Goal: Communication & Community: Answer question/provide support

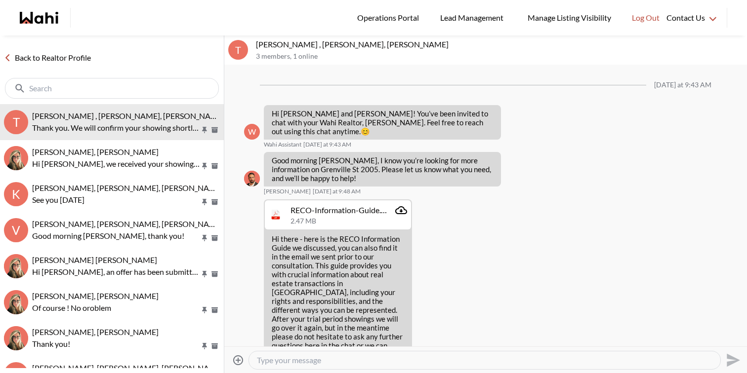
scroll to position [998, 0]
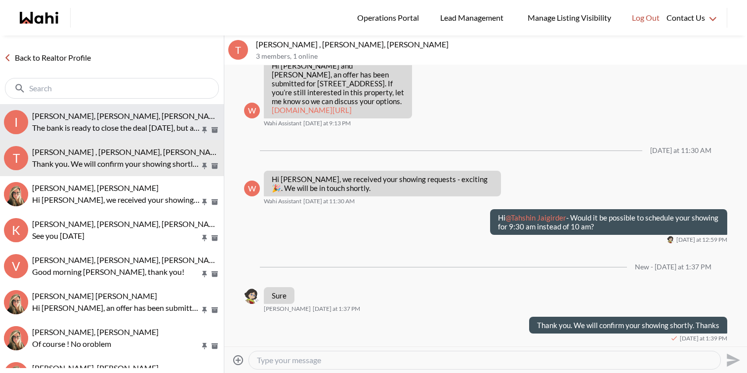
click at [128, 120] on span "[PERSON_NAME], [PERSON_NAME], [PERSON_NAME], [PERSON_NAME]" at bounding box center [160, 115] width 256 height 9
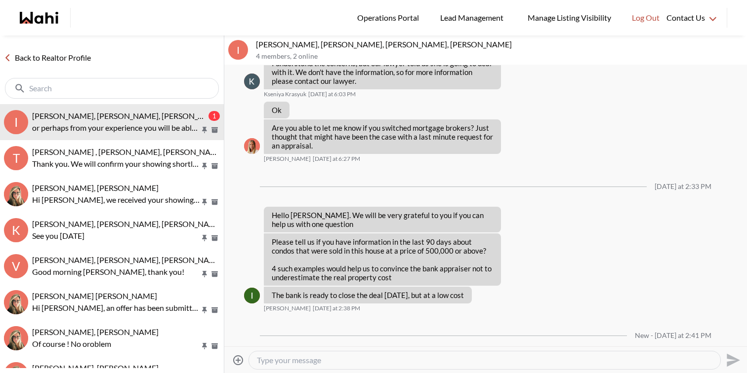
scroll to position [4348, 0]
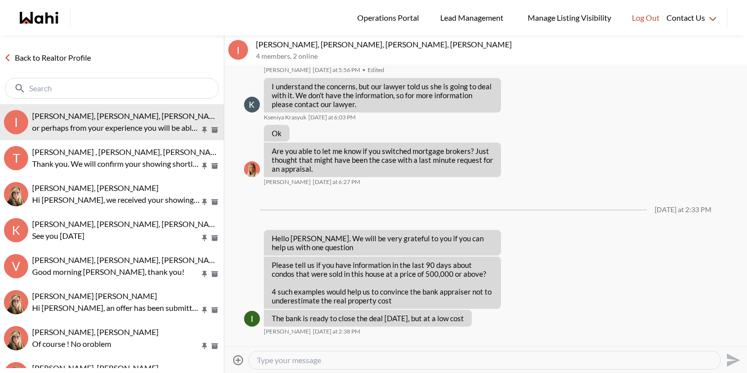
click at [320, 358] on textarea "Type your message" at bounding box center [484, 361] width 455 height 10
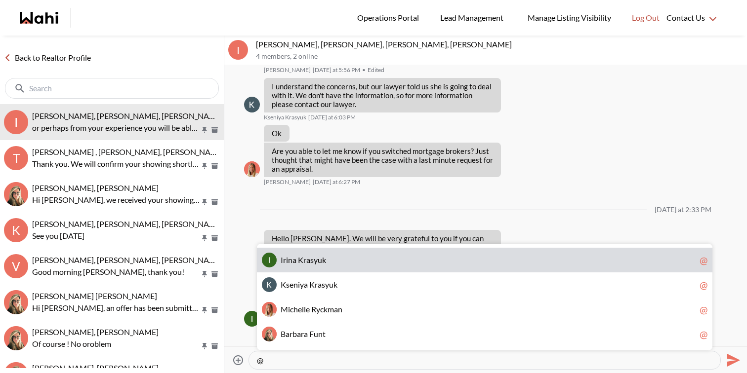
type textarea "@"
click at [615, 257] on div "Please tell us if you have information in the last 90 days about condos that we…" at bounding box center [485, 283] width 483 height 52
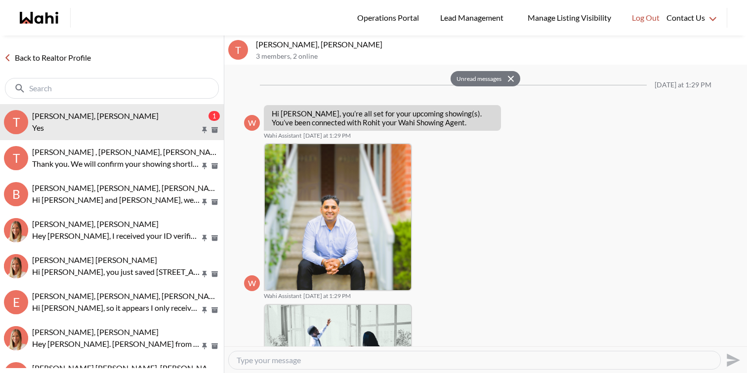
scroll to position [1107, 0]
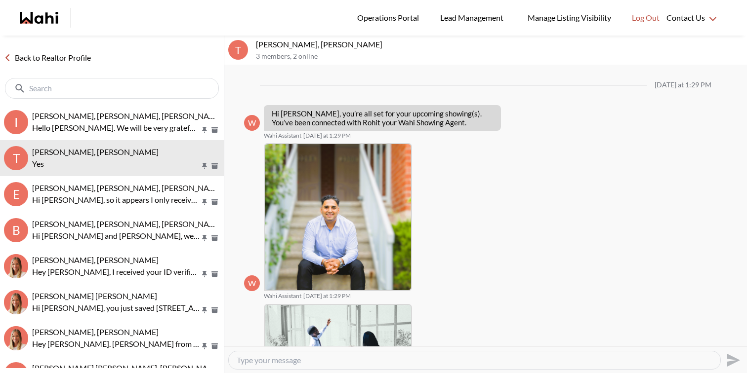
scroll to position [1097, 0]
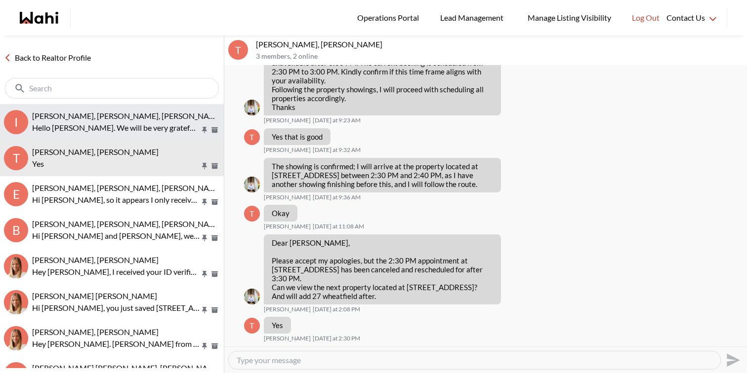
click at [115, 123] on p "Hello Michelle. We will be very grateful to you if you can help us with one que…" at bounding box center [116, 128] width 168 height 12
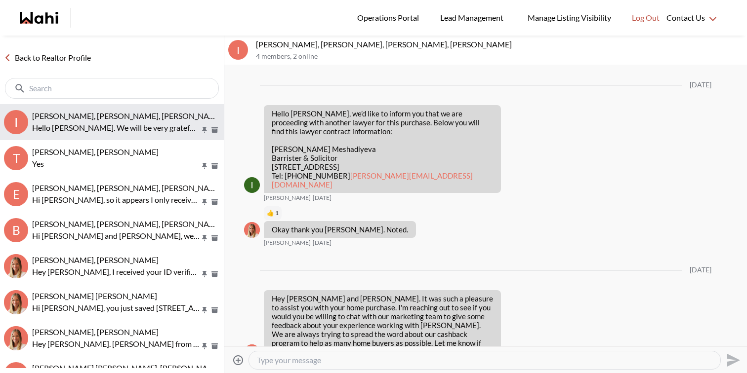
scroll to position [1052, 0]
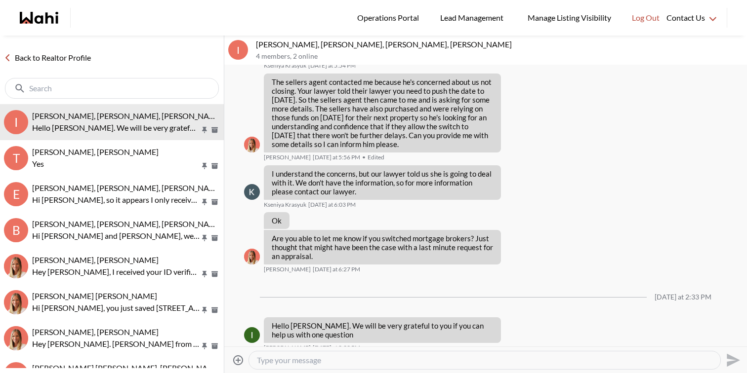
click at [330, 358] on textarea "Type your message" at bounding box center [484, 361] width 455 height 10
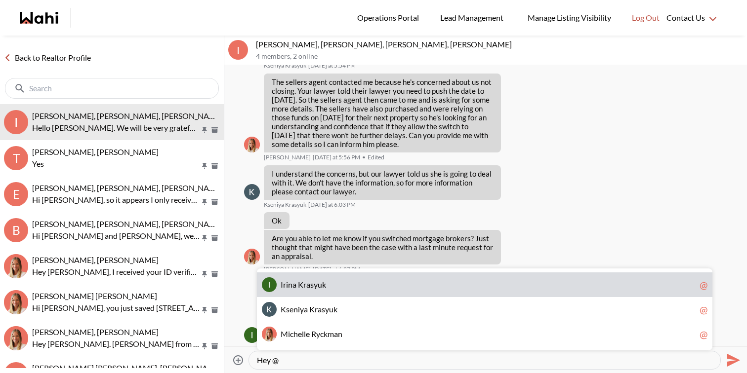
click at [329, 277] on div "I r i n a K r a s y u k @" at bounding box center [484, 285] width 455 height 25
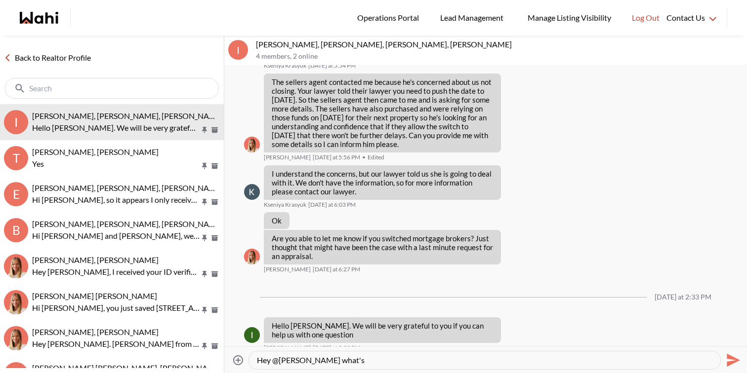
click at [371, 362] on textarea "Hey @Irina Krasyuk what's" at bounding box center [484, 361] width 455 height 10
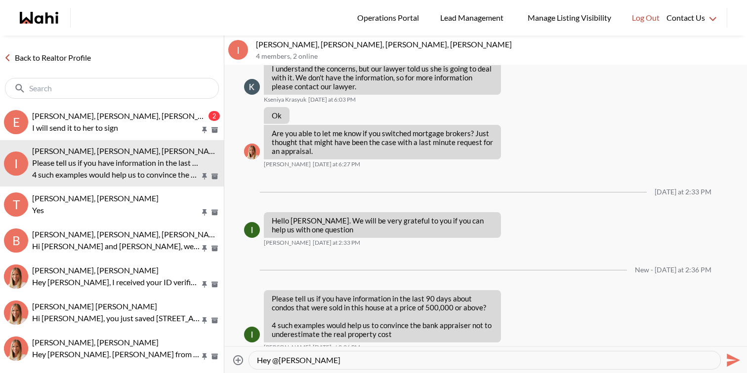
scroll to position [1174, 0]
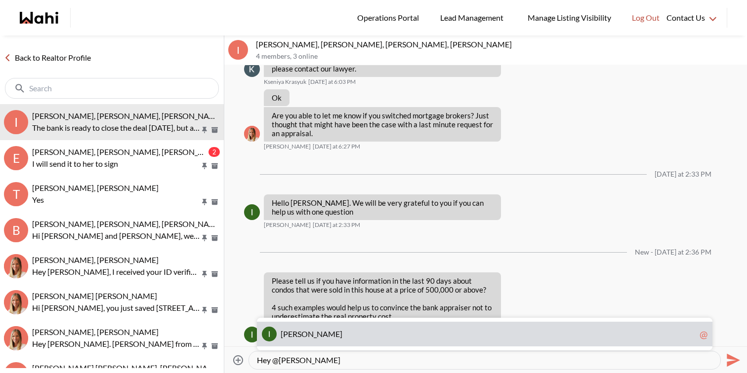
click at [348, 334] on span "Irina Krasyuk" at bounding box center [488, 334] width 415 height 10
type textarea "Hey @Irina Krasyuk"
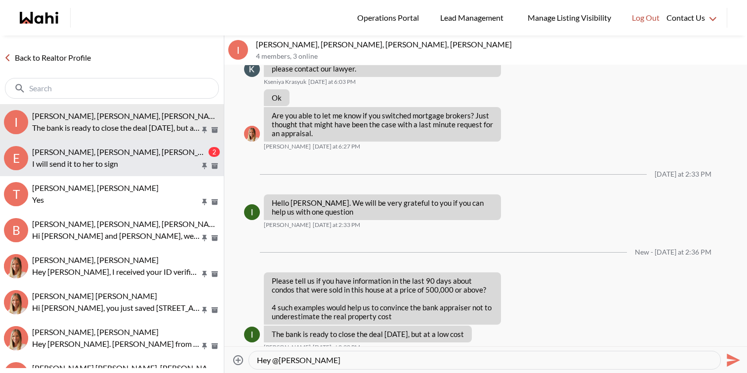
click at [148, 157] on div "Erik Odegaard, Margarita Haimov, Paul, Michelle 2 I will send it to her to sign" at bounding box center [126, 158] width 188 height 23
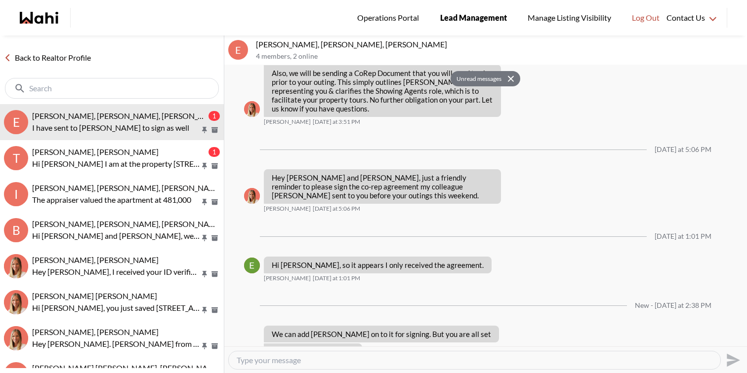
scroll to position [982, 0]
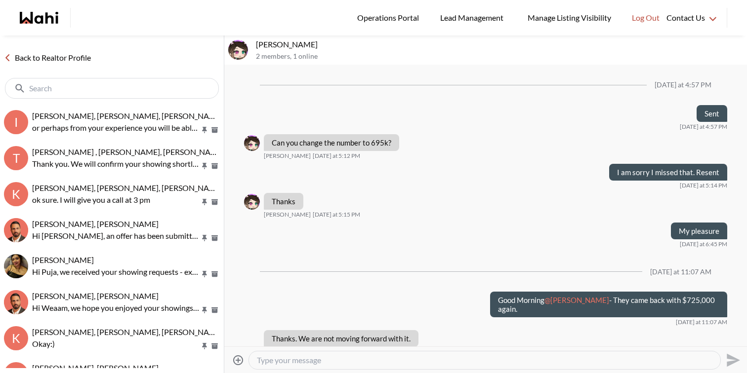
scroll to position [676, 0]
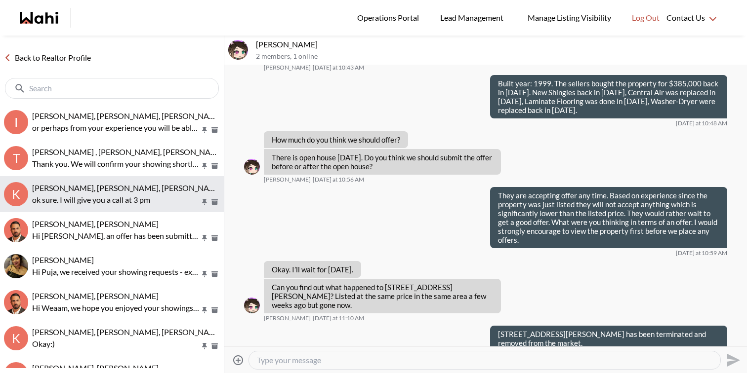
click at [137, 178] on button "K Kevin McKay, Fawzia Sheikh, Behnam ok sure. I will give you a call at 3 pm" at bounding box center [112, 194] width 224 height 36
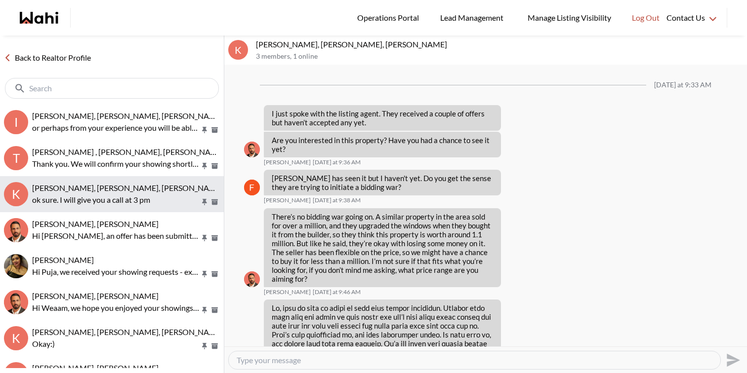
scroll to position [1260, 0]
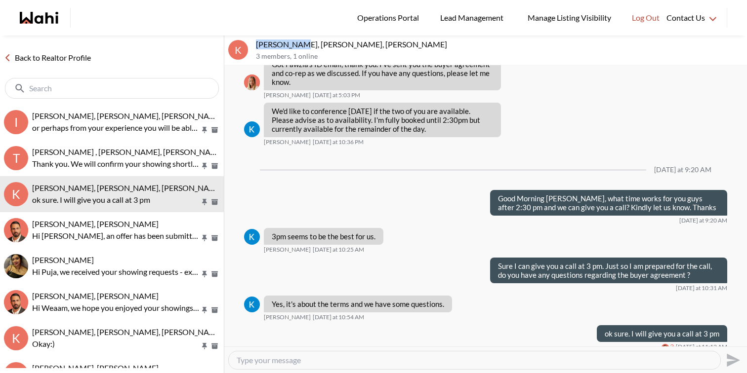
drag, startPoint x: 299, startPoint y: 46, endPoint x: 257, endPoint y: 40, distance: 42.9
click at [257, 40] on p "Kevin McKay, Fawzia Sheikh, Behnam" at bounding box center [499, 45] width 487 height 10
copy p "Kevin McKay"
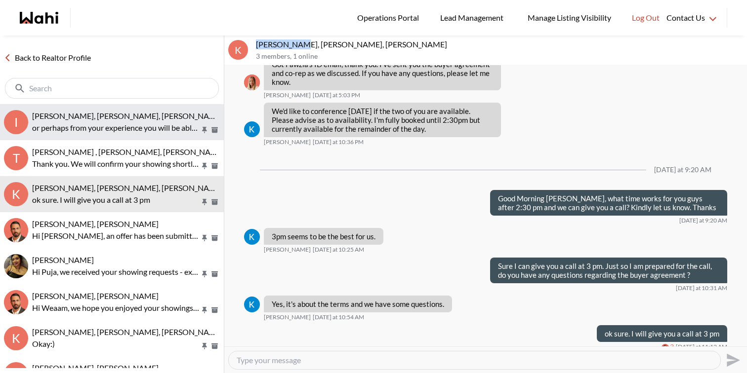
click at [154, 112] on span "[PERSON_NAME], [PERSON_NAME], [PERSON_NAME], [PERSON_NAME]" at bounding box center [160, 115] width 256 height 9
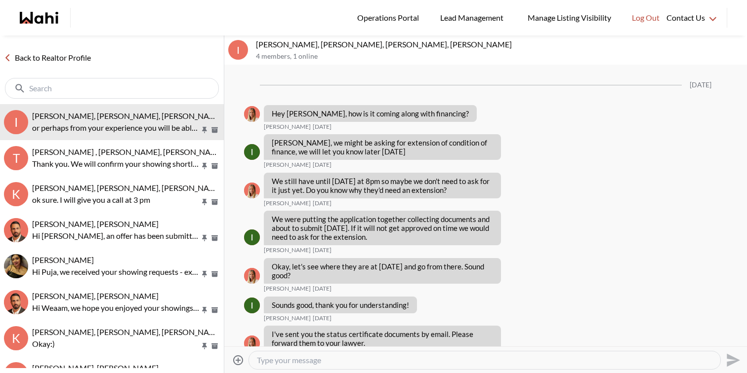
scroll to position [4296, 0]
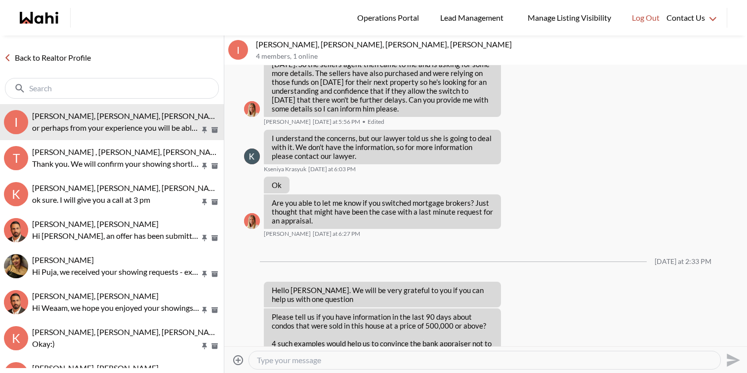
click at [319, 360] on textarea "Type your message" at bounding box center [484, 361] width 455 height 10
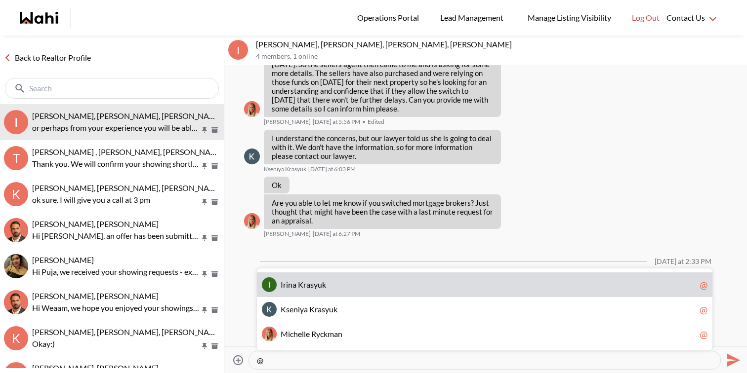
click at [344, 286] on span "I r i n a K r a s y u k" at bounding box center [488, 285] width 415 height 10
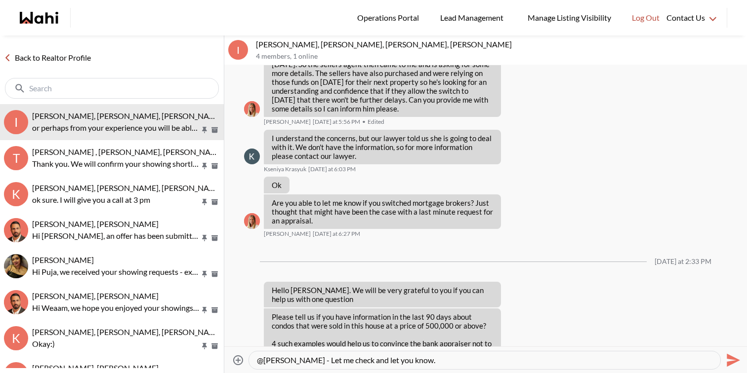
type textarea "@Irina Krasyuk - Let me check and let you know."
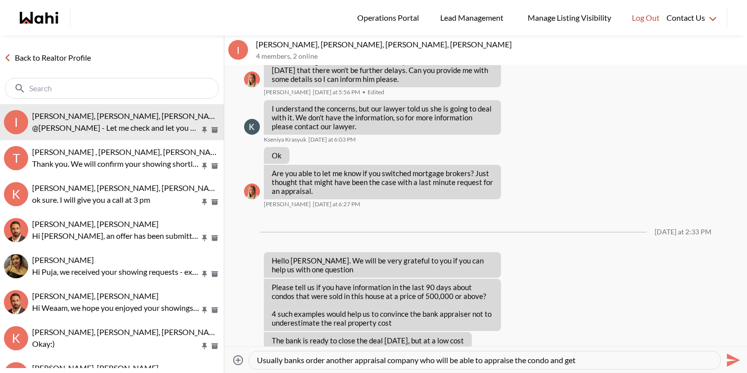
drag, startPoint x: 387, startPoint y: 363, endPoint x: 480, endPoint y: 366, distance: 92.4
click at [480, 366] on div "Usually banks order another appraisal company who will be able to appraise the …" at bounding box center [484, 361] width 471 height 18
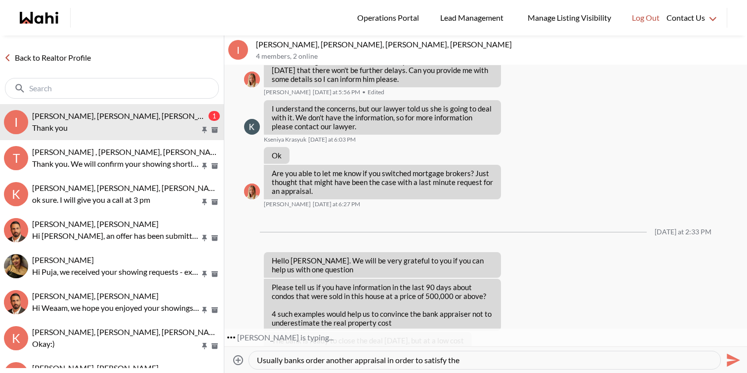
scroll to position [4355, 0]
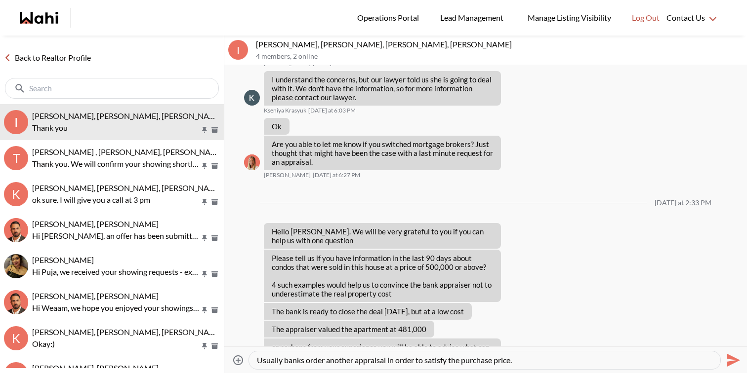
type textarea "Usually banks order another appraisal in order to satisfy the purchase price."
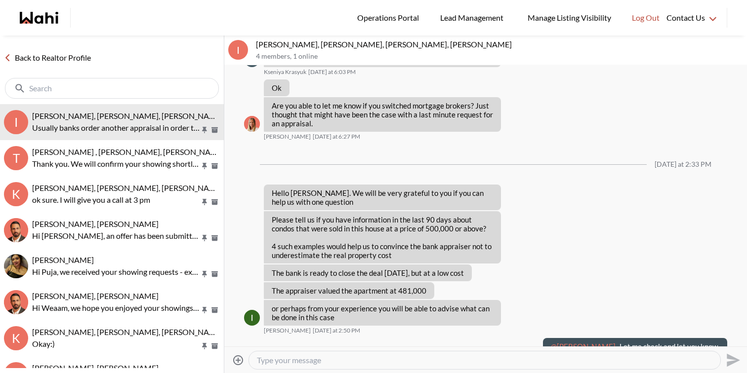
type textarea "$"
type textarea "The $481K is including your downpayment or ?"
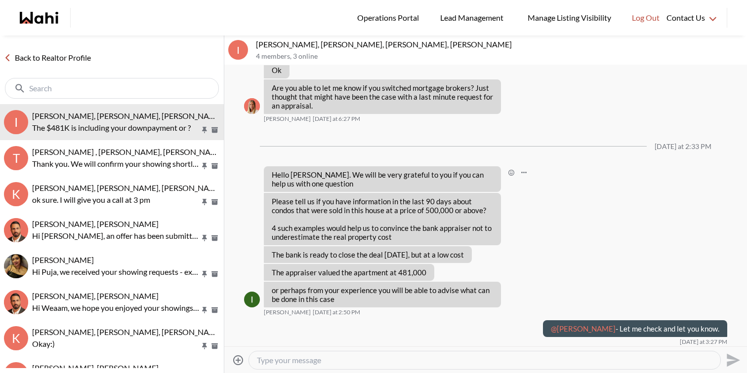
scroll to position [4441, 0]
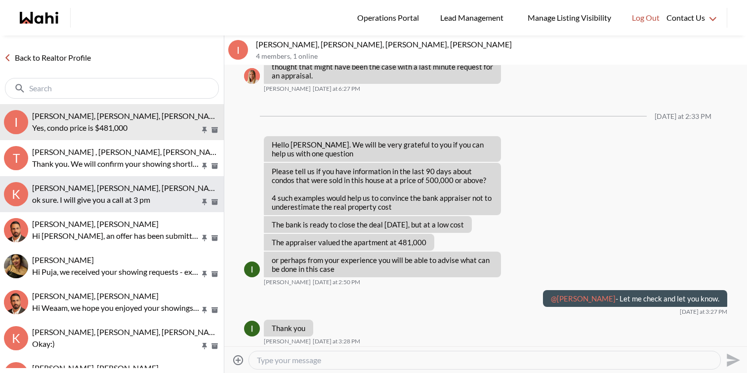
click at [176, 196] on p "ok sure. I will give you a call at 3 pm" at bounding box center [116, 200] width 168 height 12
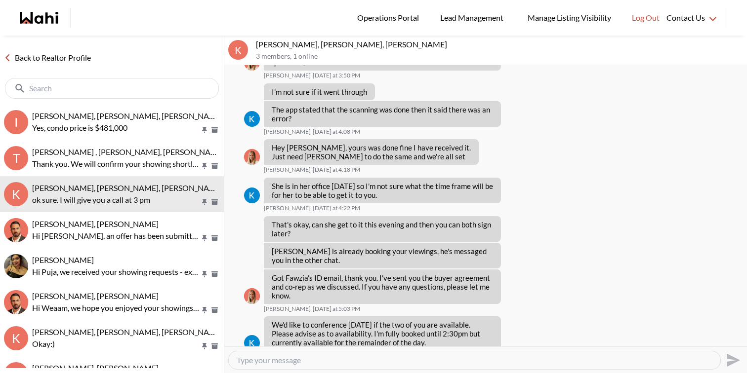
scroll to position [1044, 0]
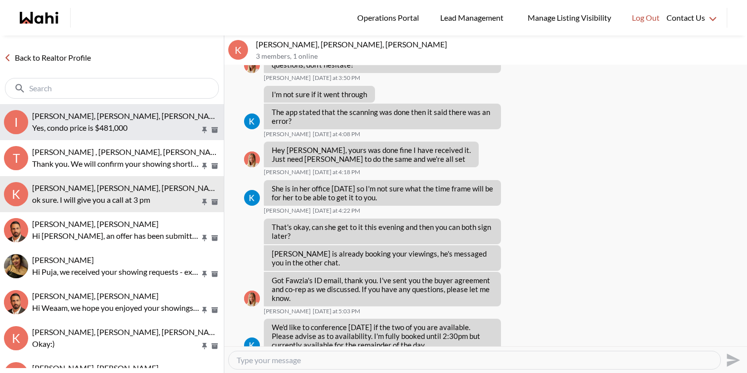
click at [85, 115] on span "[PERSON_NAME], [PERSON_NAME], [PERSON_NAME], [PERSON_NAME]" at bounding box center [160, 115] width 256 height 9
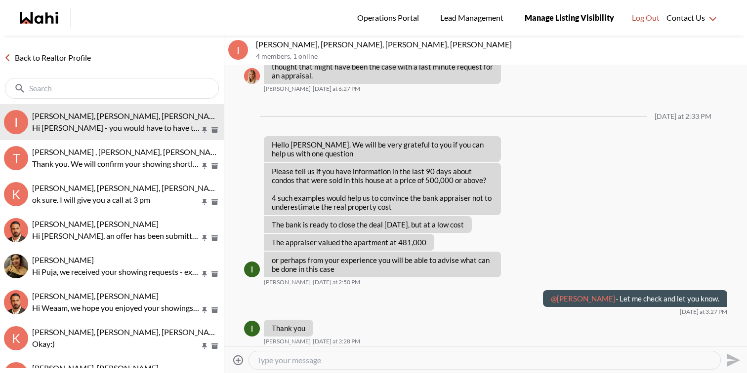
scroll to position [4551, 0]
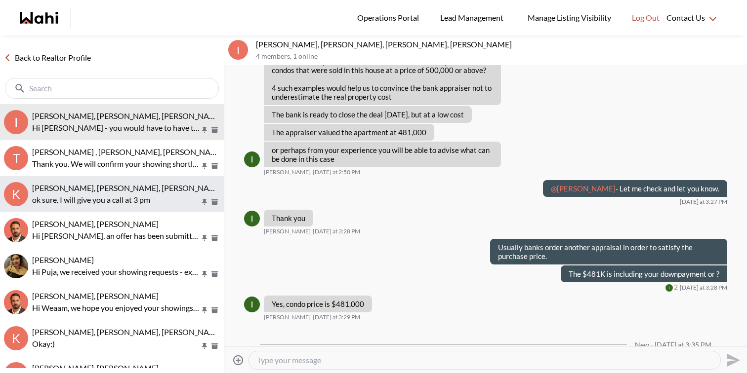
click at [128, 201] on p "ok sure. I will give you a call at 3 pm" at bounding box center [116, 200] width 168 height 12
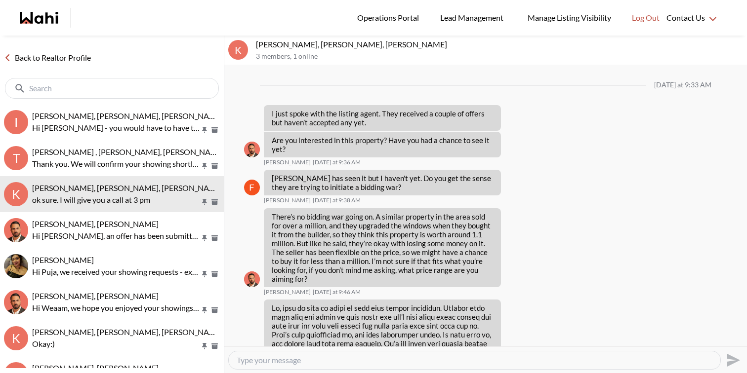
scroll to position [1260, 0]
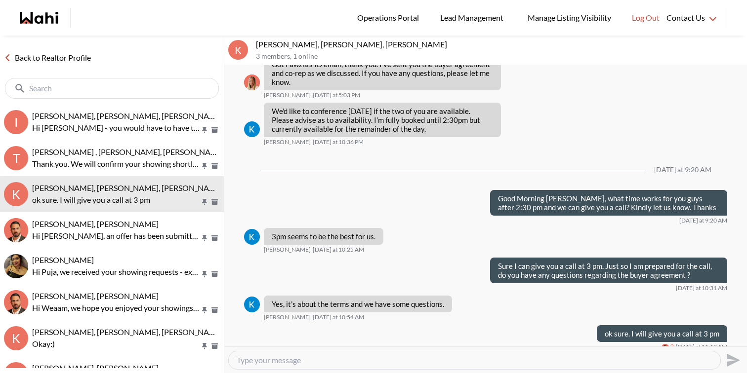
click at [286, 361] on textarea "Type your message" at bounding box center [475, 361] width 476 height 10
type textarea "It was a pleasure speaking to you both today. As discussed, I have sent you the…"
click at [735, 364] on icon "Send" at bounding box center [732, 361] width 16 height 16
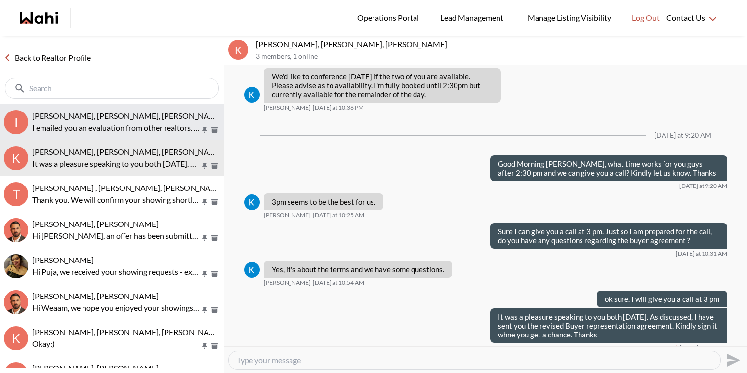
click at [178, 120] on span "[PERSON_NAME], [PERSON_NAME], [PERSON_NAME], [PERSON_NAME]" at bounding box center [160, 115] width 256 height 9
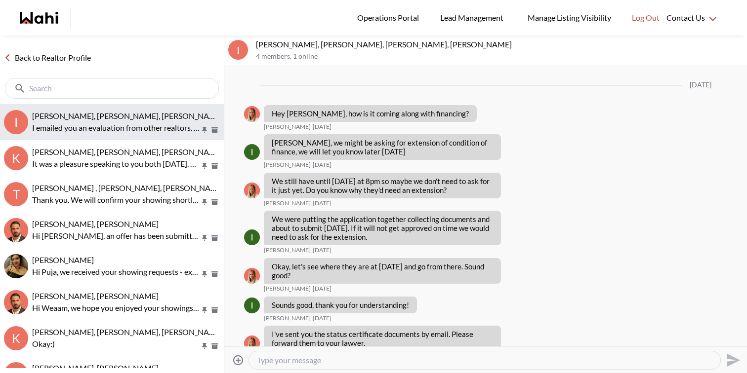
scroll to position [4535, 0]
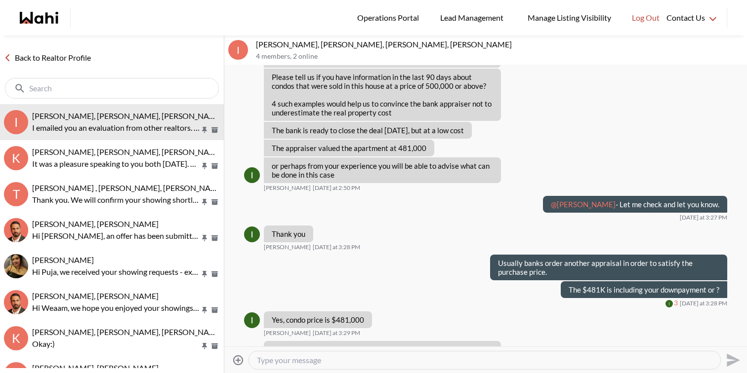
drag, startPoint x: 348, startPoint y: 326, endPoint x: 268, endPoint y: 308, distance: 82.1
copy p "I emailed you an evaluation from other realtors. The value of the sold apartmen…"
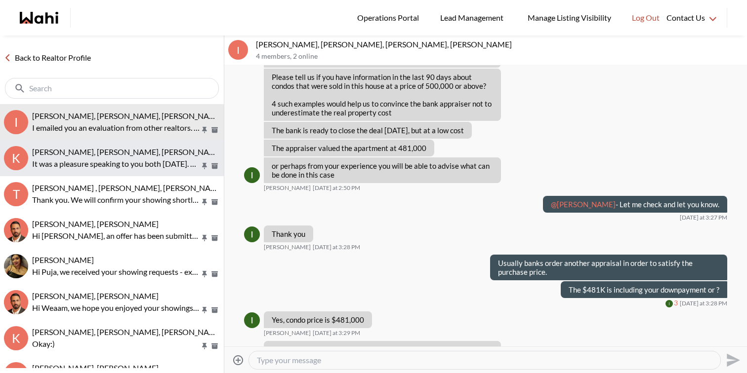
click at [144, 159] on p "It was a pleasure speaking to you both today. As discussed, I have sent you the…" at bounding box center [116, 164] width 168 height 12
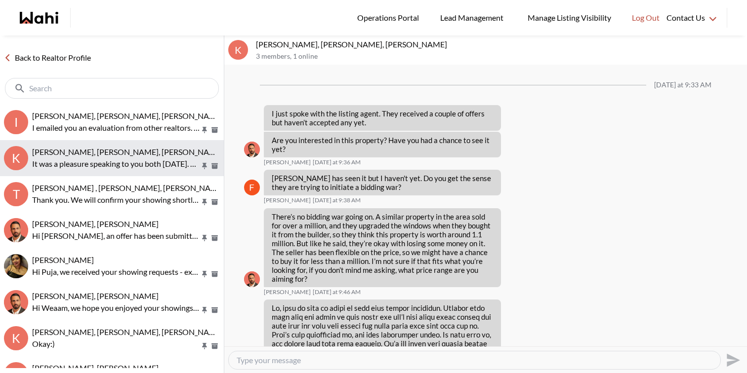
scroll to position [1295, 0]
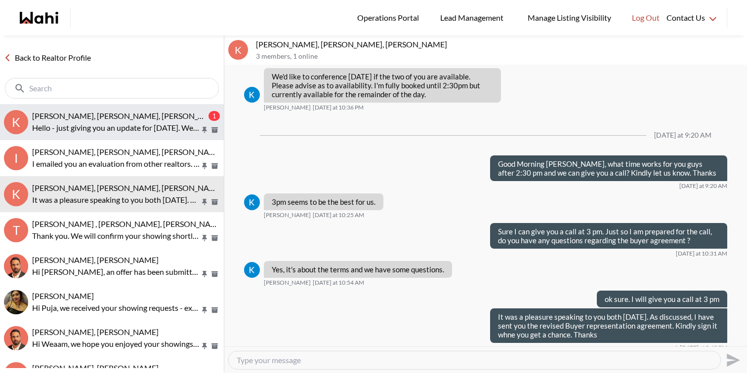
click at [143, 129] on p "Hello - just giving you an update for tomorrow. We are confirmed for all appoin…" at bounding box center [116, 128] width 168 height 12
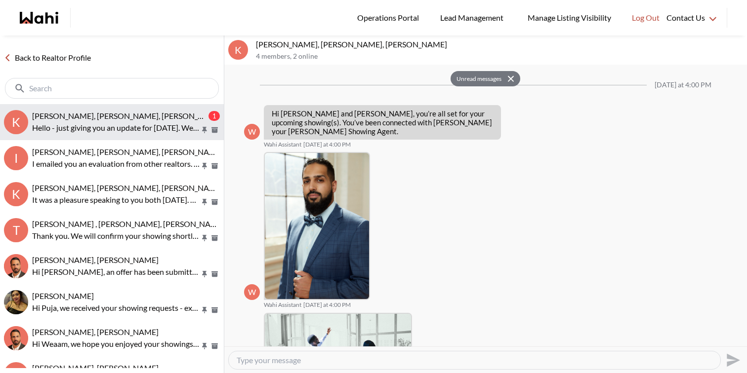
scroll to position [697, 0]
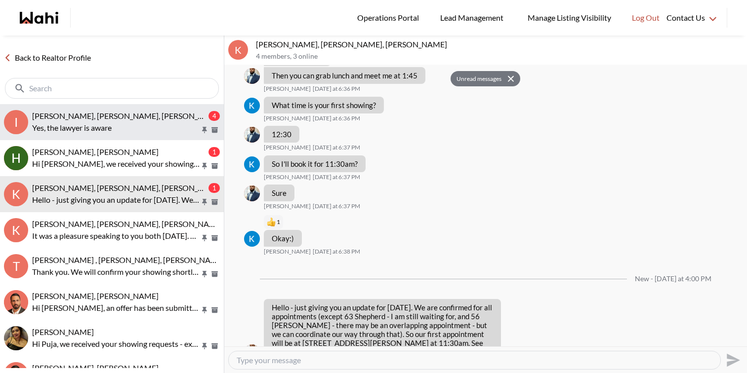
click at [133, 135] on button "I Irina Krasyuk, Kseniya Krasyuk, Michelle, Faraz 4 Yes, the lawyer is aware" at bounding box center [112, 122] width 224 height 36
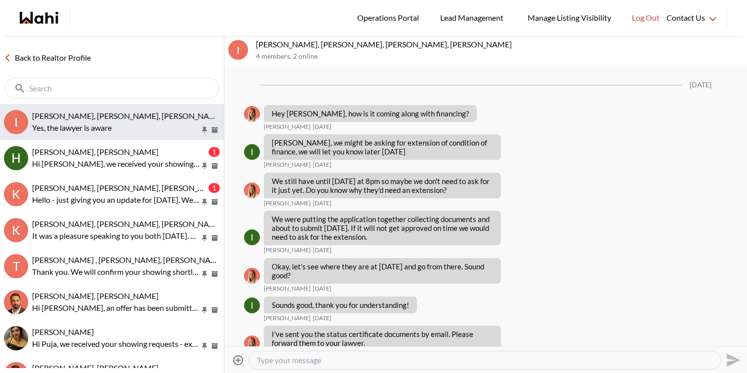
scroll to position [4711, 0]
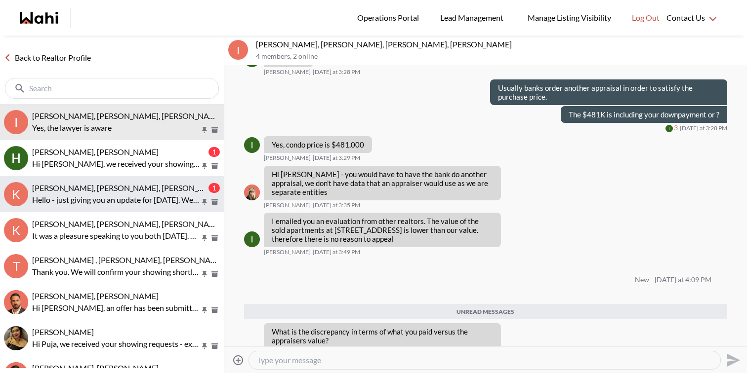
click at [130, 193] on div "Kevin McKay, Fawzia Sheikh, Khalid, Behnam 1 Hello - just giving you an update …" at bounding box center [126, 194] width 188 height 23
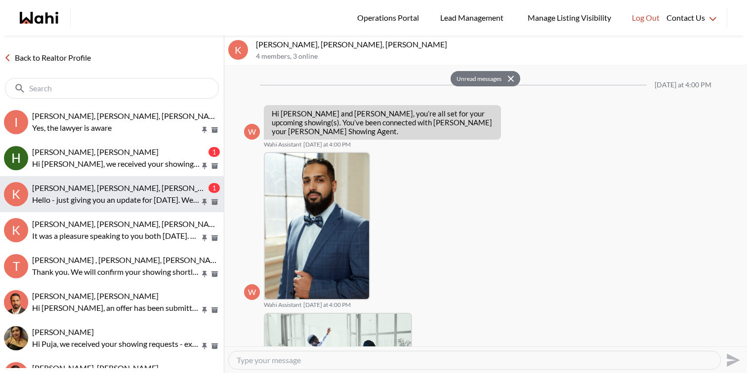
scroll to position [697, 0]
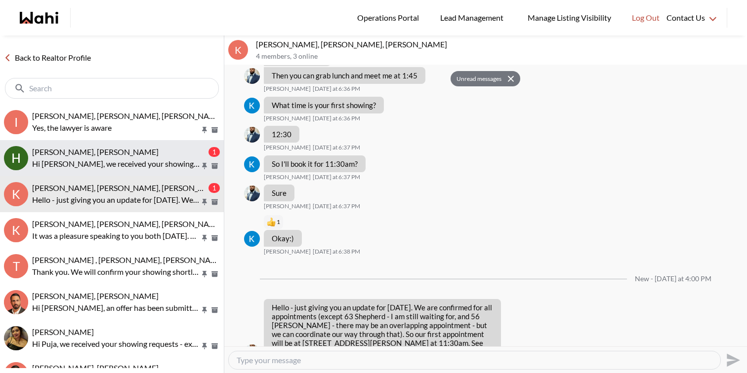
click at [130, 168] on p "Hi Heidy, we received your showing requests - exciting 🎉 . We will be in touch …" at bounding box center [116, 164] width 168 height 12
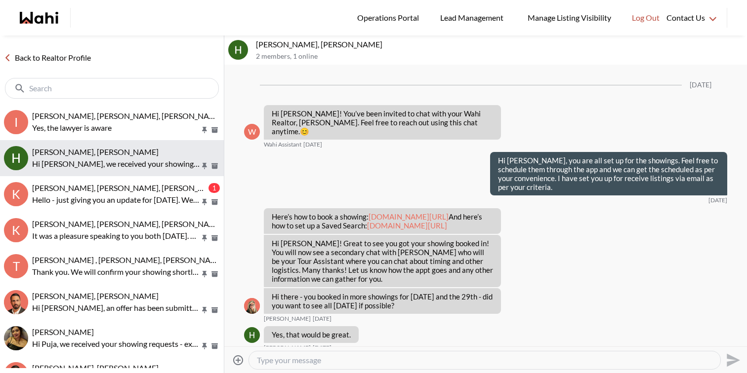
scroll to position [2643, 0]
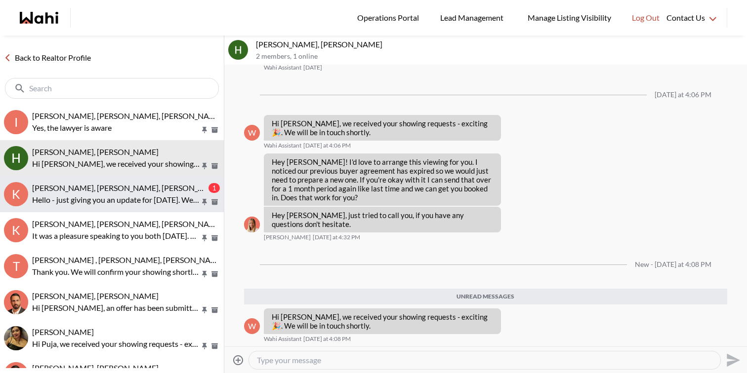
click at [121, 183] on span "Kevin McKay, Fawzia Sheikh, Khalid, Behnam" at bounding box center [127, 187] width 191 height 9
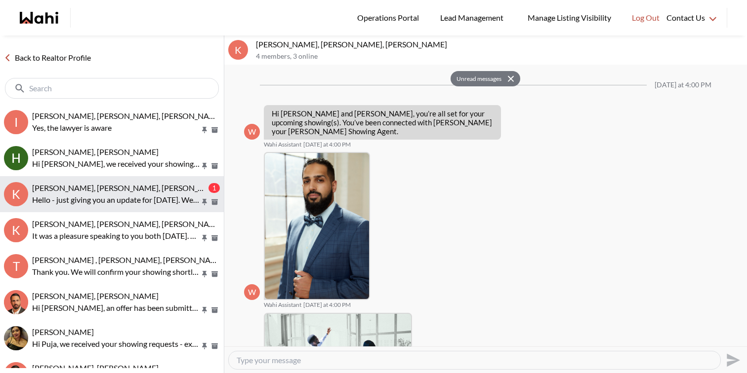
scroll to position [697, 0]
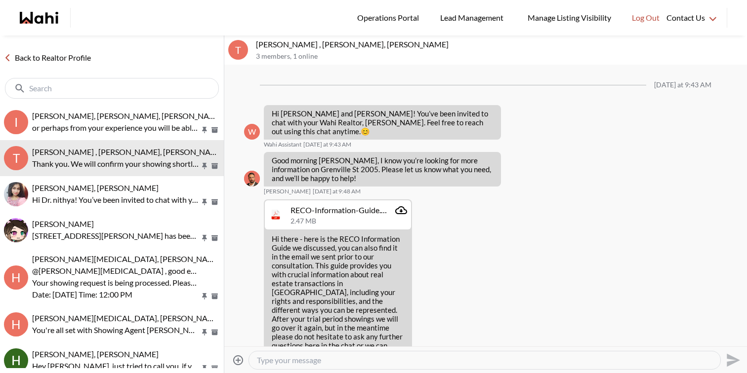
scroll to position [998, 0]
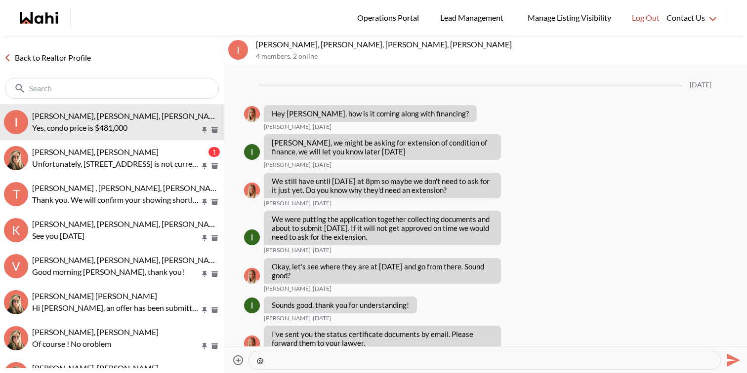
scroll to position [4486, 0]
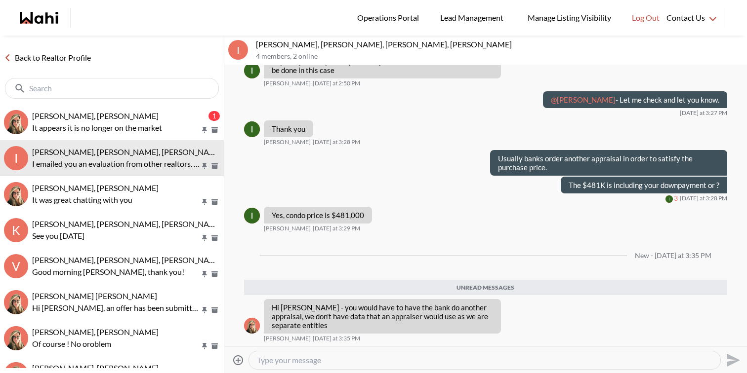
scroll to position [854, 0]
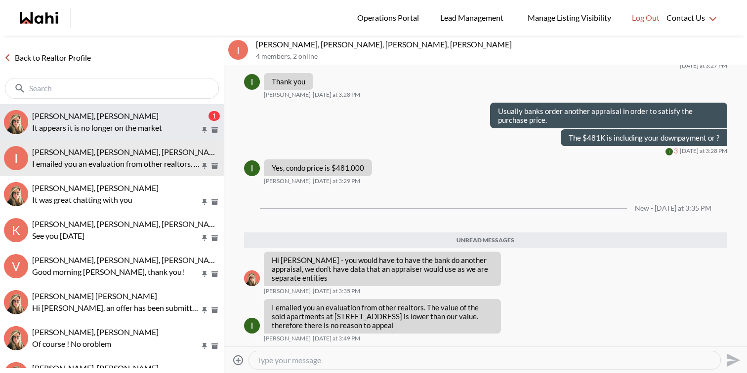
click at [139, 120] on div "[PERSON_NAME], [PERSON_NAME]" at bounding box center [119, 116] width 174 height 10
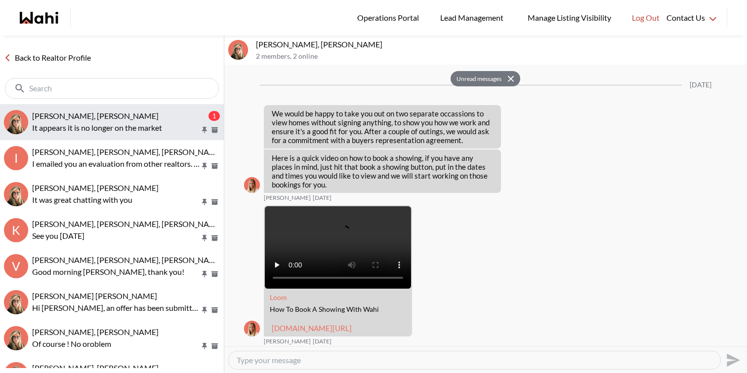
scroll to position [1512, 0]
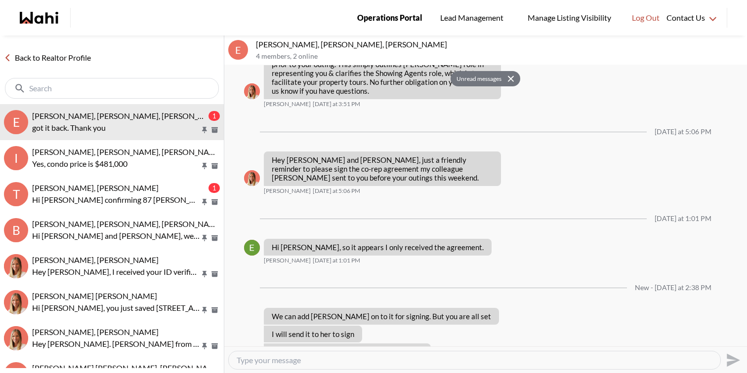
scroll to position [1000, 0]
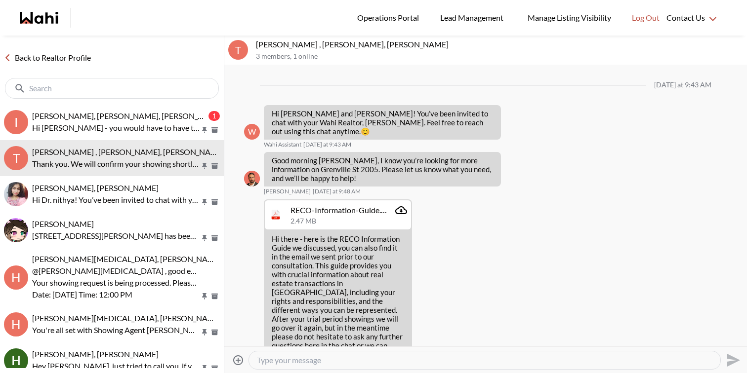
scroll to position [998, 0]
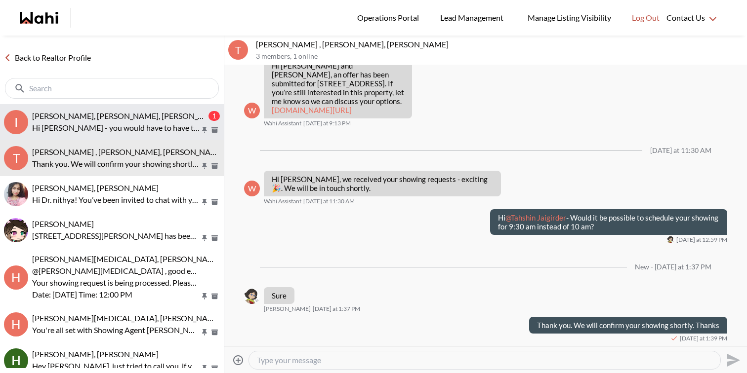
click at [151, 108] on button "I [PERSON_NAME], [PERSON_NAME], [PERSON_NAME], [PERSON_NAME] 1 Hi [PERSON_NAME]…" at bounding box center [112, 122] width 224 height 36
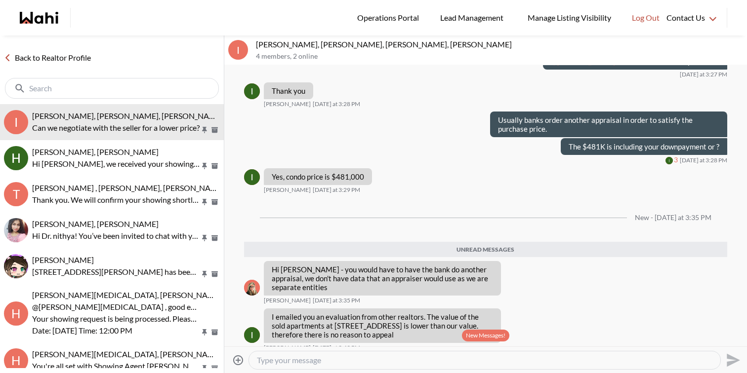
scroll to position [1667, 0]
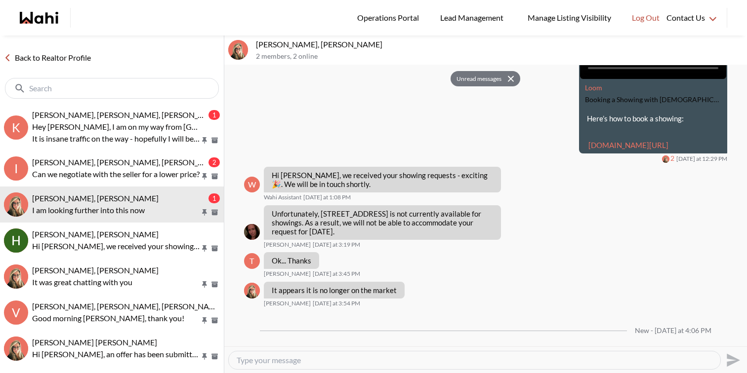
scroll to position [1470, 0]
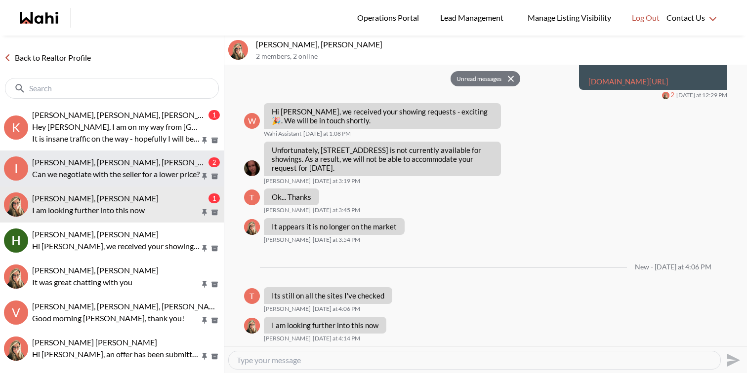
click at [131, 169] on p "Can we negotiate with the seller for a lower price?" at bounding box center [116, 174] width 168 height 12
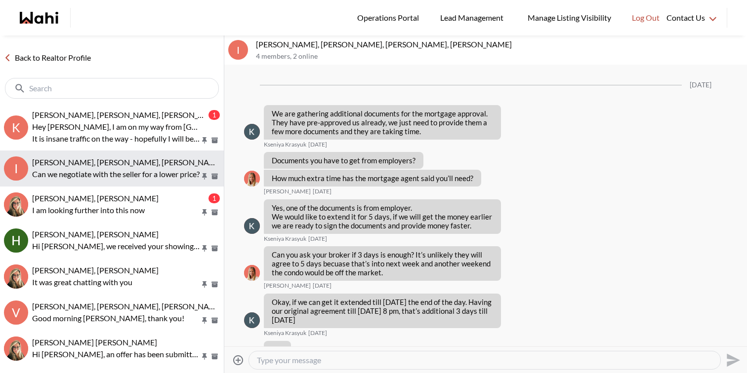
scroll to position [4320, 0]
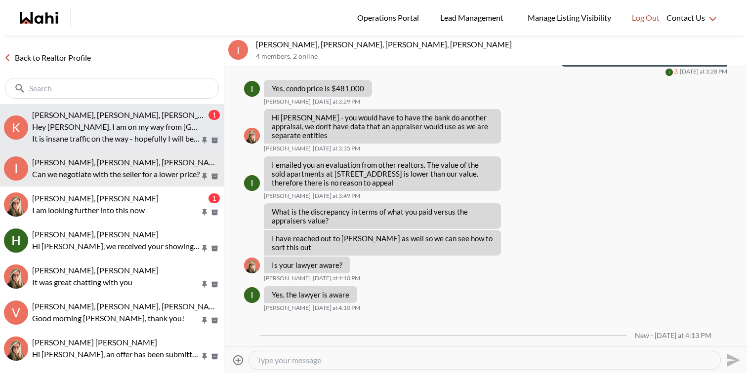
click at [176, 131] on p "Hey Rohit, I am on my way from Toronto and current ETA is 6.05." at bounding box center [116, 127] width 168 height 12
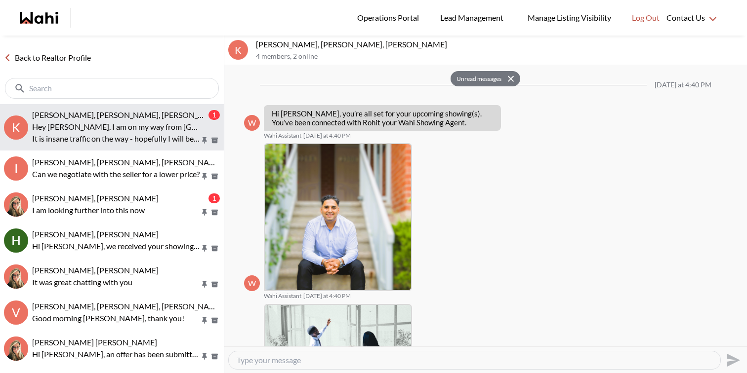
scroll to position [694, 0]
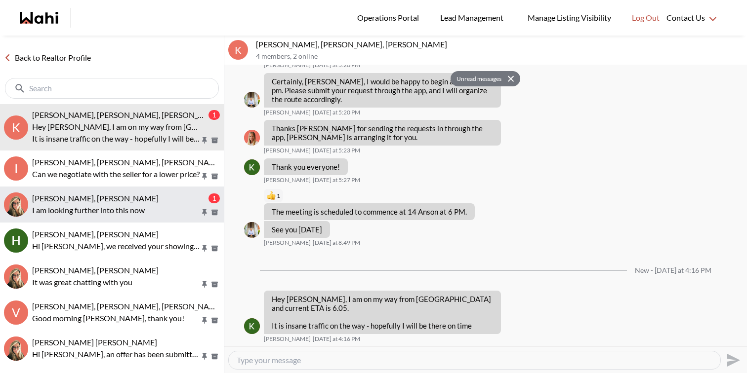
click at [170, 212] on p "I am looking further into this now" at bounding box center [116, 210] width 168 height 12
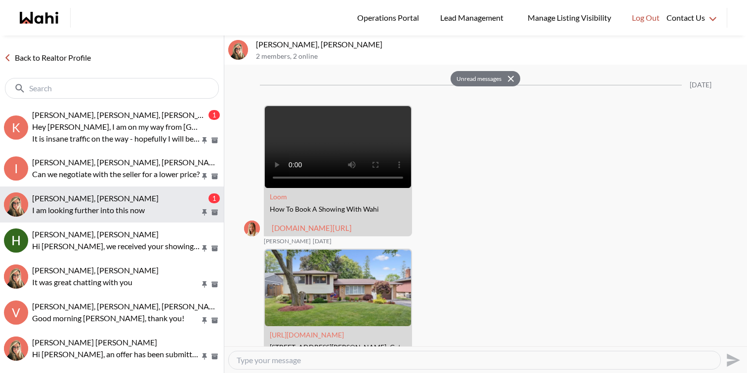
scroll to position [1470, 0]
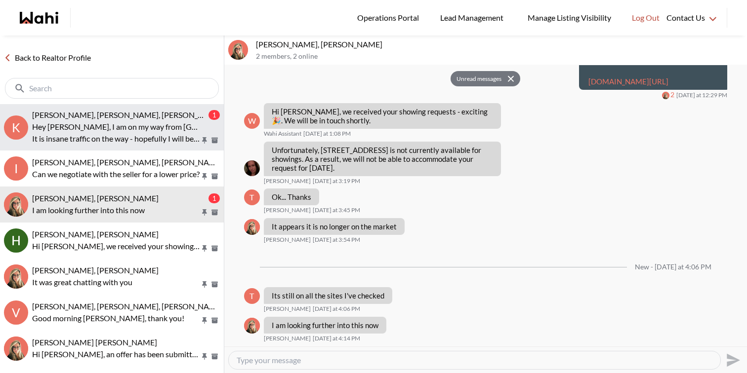
click at [149, 136] on p "It is insane traffic on the way - hopefully I will be there on time" at bounding box center [116, 139] width 168 height 12
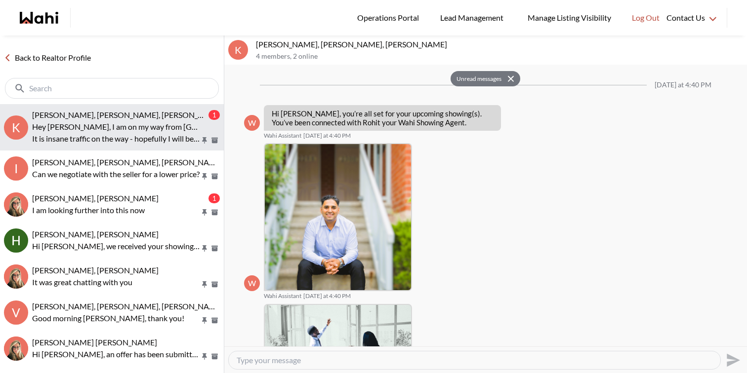
scroll to position [694, 0]
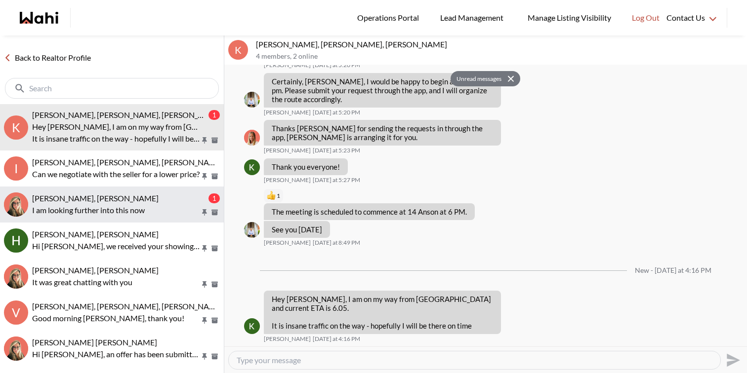
click at [153, 208] on p "I am looking further into this now" at bounding box center [116, 210] width 168 height 12
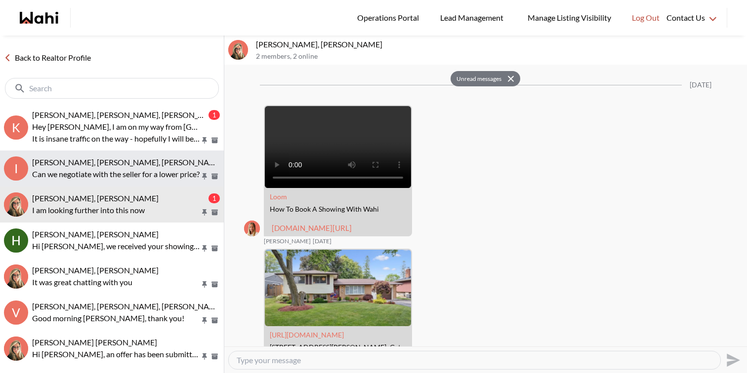
scroll to position [1470, 0]
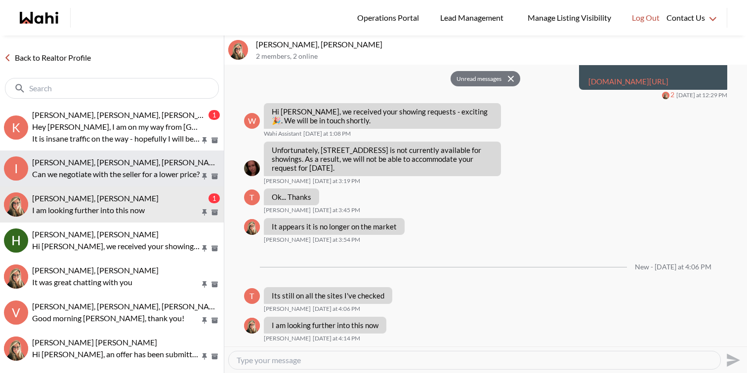
click at [155, 178] on p "Can we negotiate with the seller for a lower price?" at bounding box center [116, 174] width 168 height 12
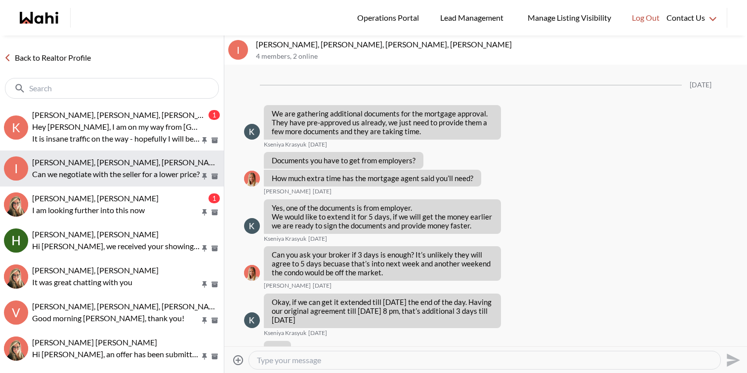
scroll to position [4245, 0]
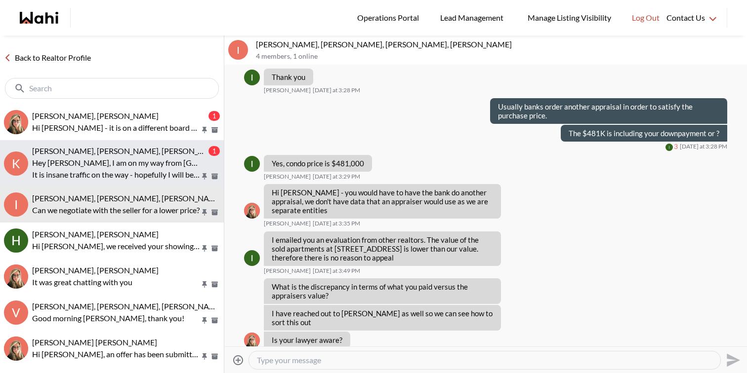
click at [105, 160] on p "Hey Rohit, I am on my way from Toronto and current ETA is 6.05." at bounding box center [116, 163] width 168 height 12
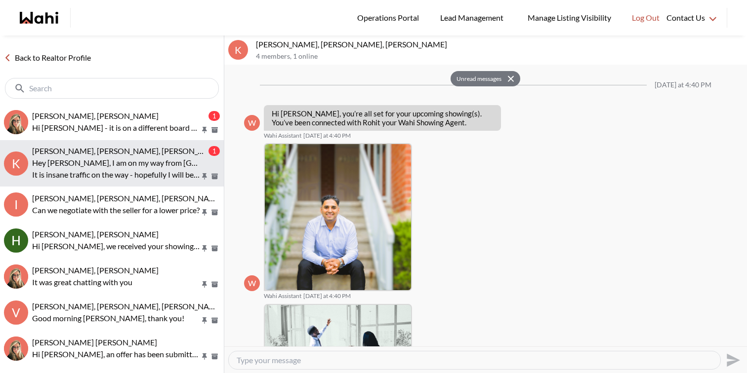
scroll to position [694, 0]
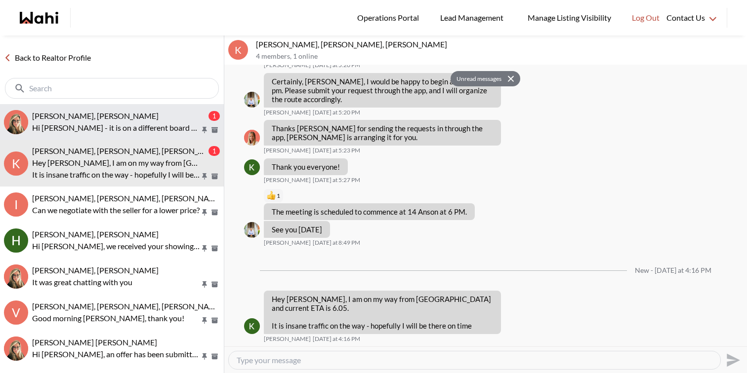
click at [125, 131] on p "Hi Tom - it is on a different board - I will book it back in and set back up th…" at bounding box center [116, 128] width 168 height 12
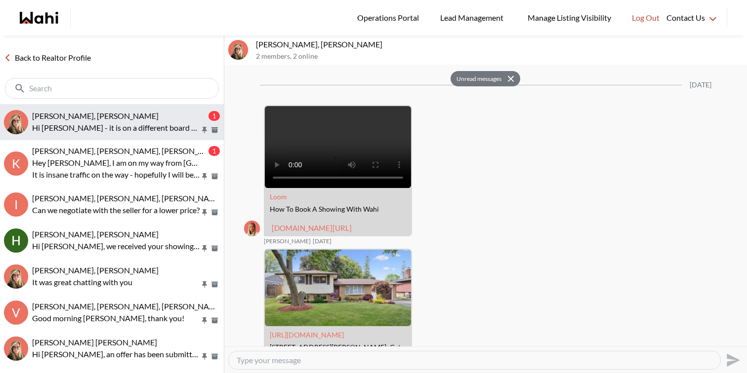
scroll to position [1497, 0]
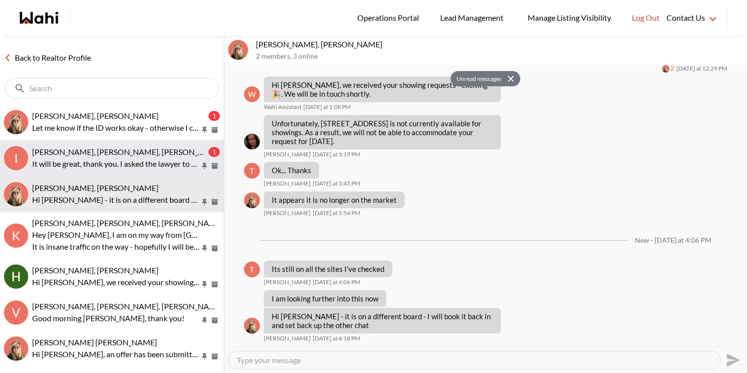
click at [151, 165] on p "It will be great, thank you. I asked the lawyer to speak to their as well" at bounding box center [116, 164] width 168 height 12
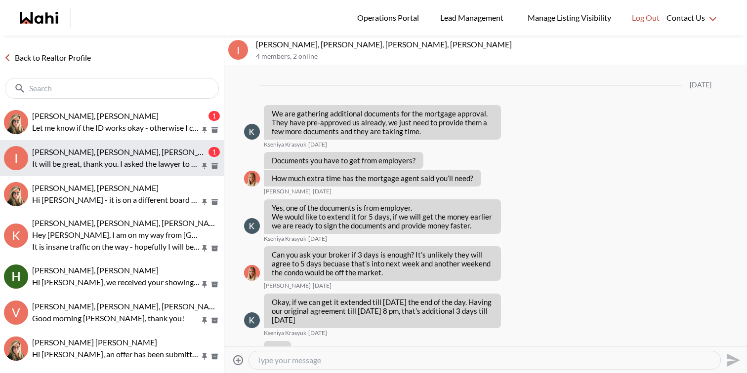
scroll to position [4375, 0]
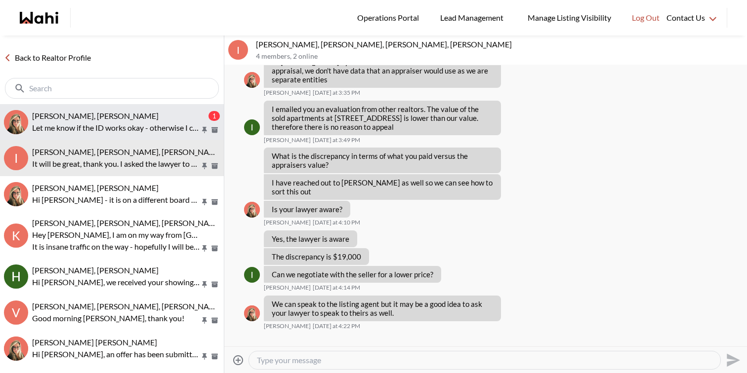
click at [139, 126] on p "Let me know if the ID works okay - otherwise I can get you to show me your lice…" at bounding box center [116, 128] width 168 height 12
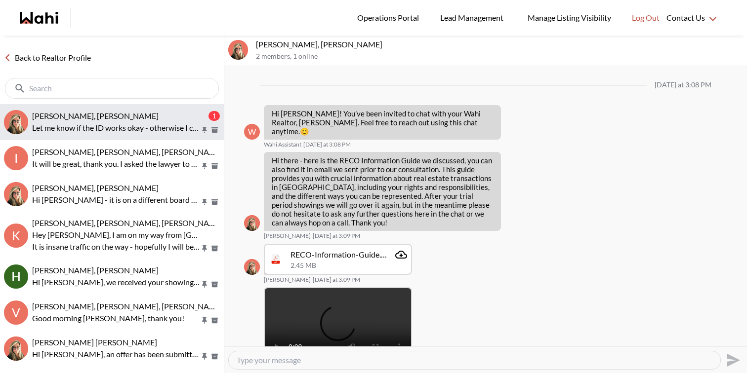
scroll to position [363, 0]
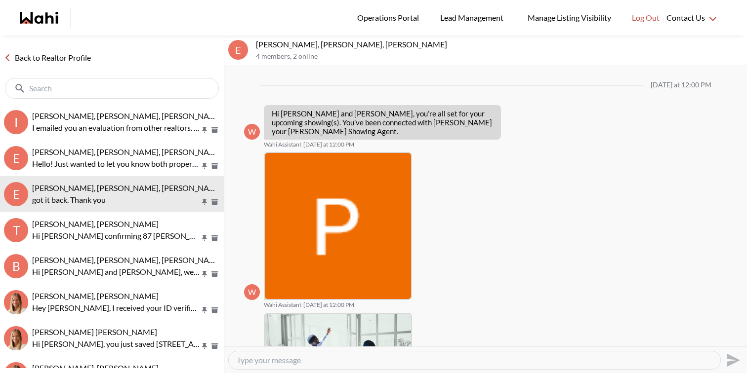
scroll to position [960, 0]
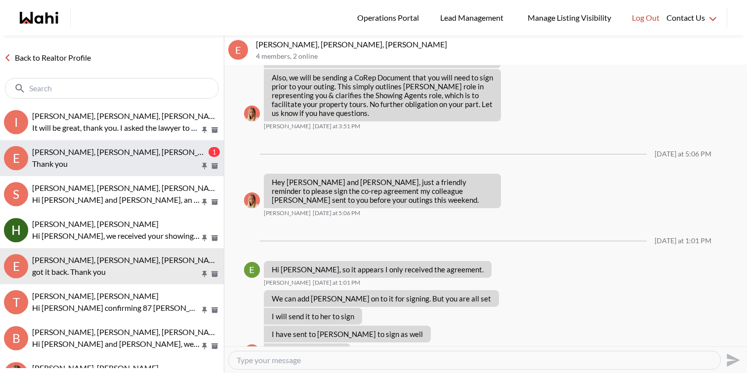
click at [96, 162] on p "Thank you" at bounding box center [116, 164] width 168 height 12
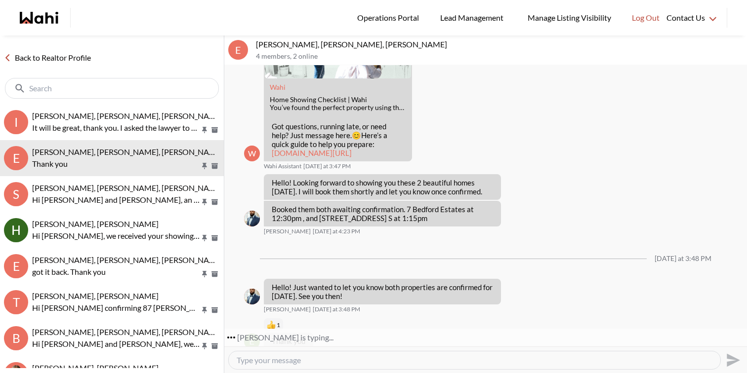
scroll to position [328, 0]
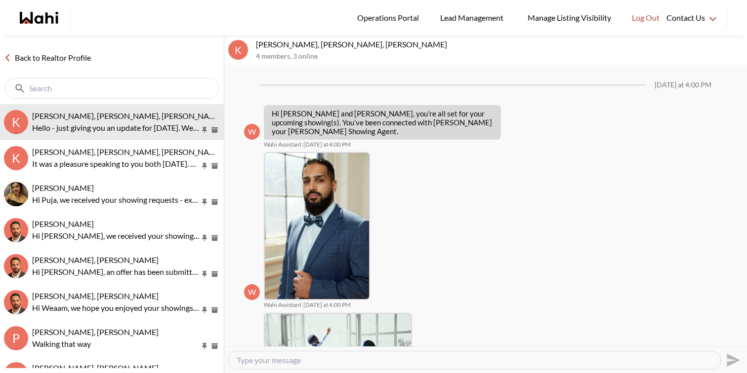
scroll to position [697, 0]
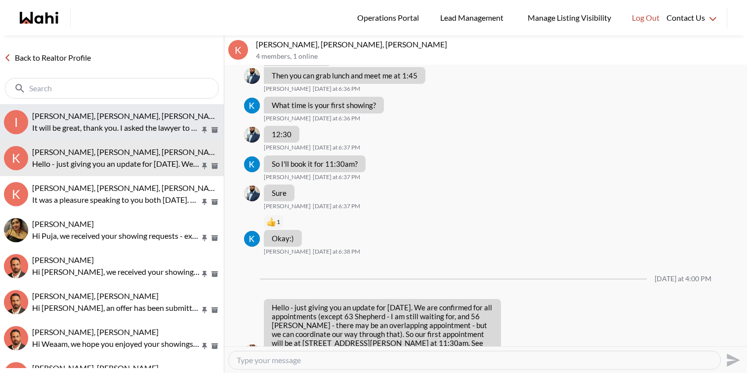
click at [111, 108] on button "I [PERSON_NAME], [PERSON_NAME], [PERSON_NAME], [PERSON_NAME] It will be great, …" at bounding box center [112, 122] width 224 height 36
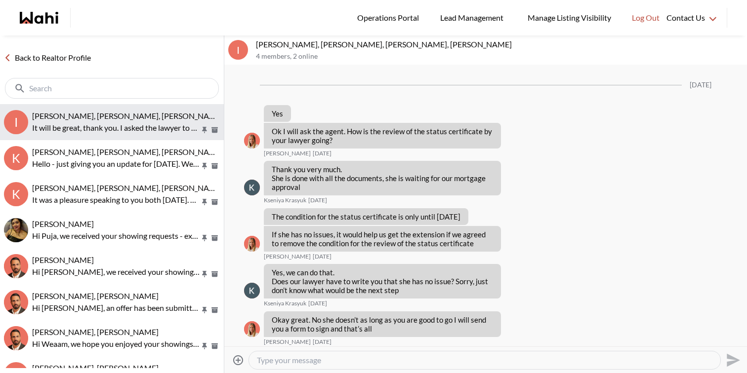
scroll to position [4076, 0]
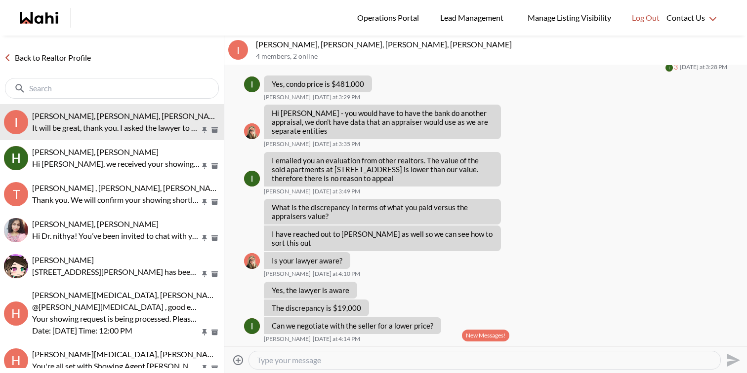
scroll to position [733, 0]
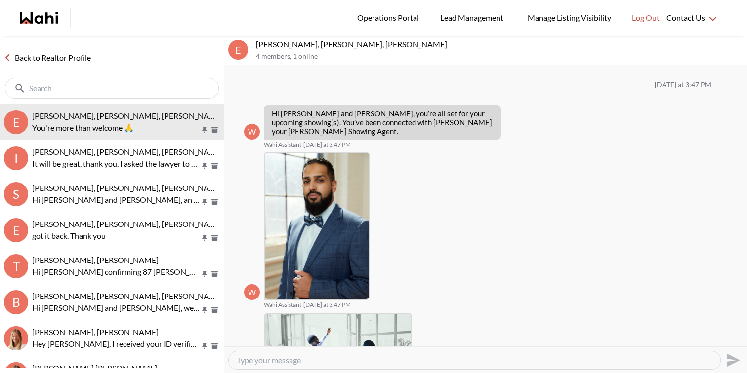
scroll to position [357, 0]
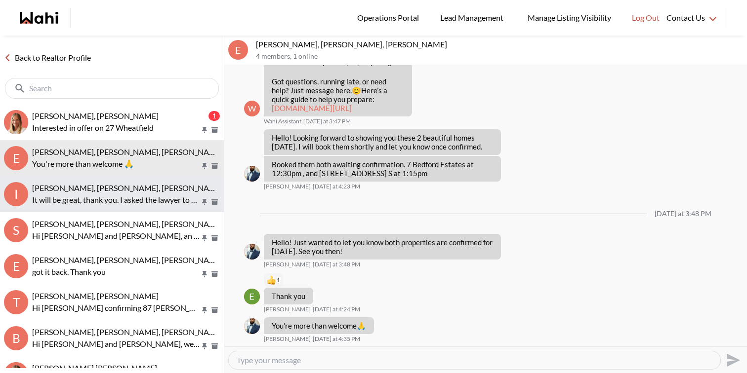
click at [137, 192] on span "[PERSON_NAME], [PERSON_NAME], [PERSON_NAME], [PERSON_NAME]" at bounding box center [160, 187] width 256 height 9
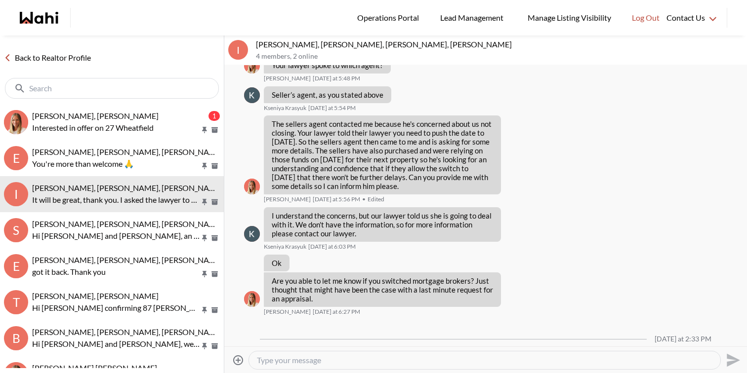
scroll to position [4652, 0]
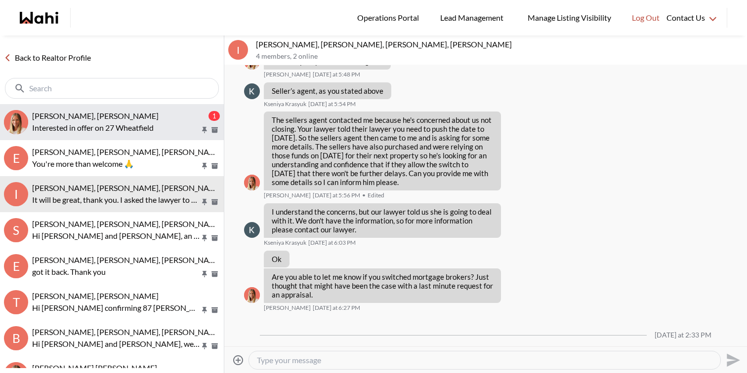
click at [161, 129] on p "Interested in offer on 27 Wheatfield" at bounding box center [116, 128] width 168 height 12
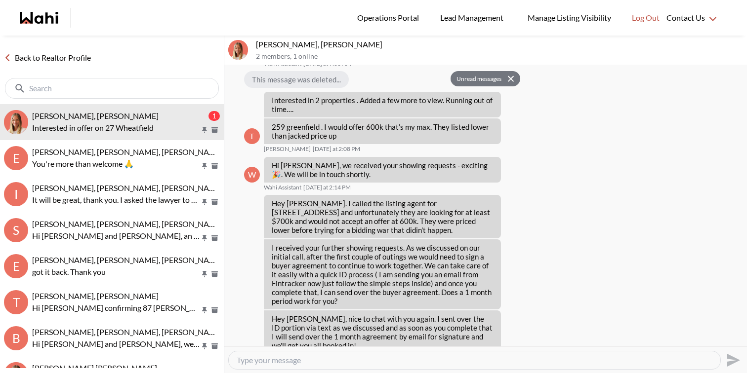
scroll to position [1049, 0]
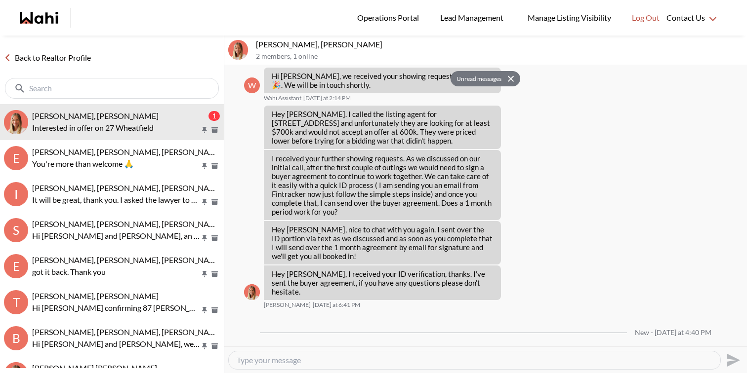
drag, startPoint x: 389, startPoint y: 328, endPoint x: 342, endPoint y: 324, distance: 46.6
click at [342, 353] on div "Interested in offer on 27 Wheatfield" at bounding box center [330, 361] width 133 height 17
copy p "27 Wheatfield"
click at [271, 363] on textarea "Type your message" at bounding box center [475, 361] width 476 height 10
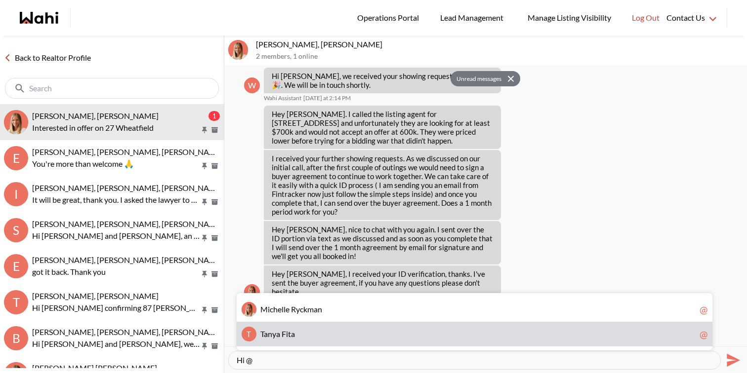
click at [262, 338] on span "T" at bounding box center [261, 333] width 3 height 9
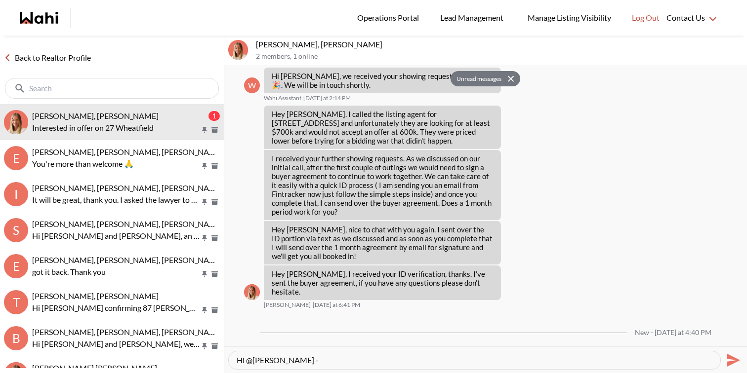
paste textarea "Wednesday, October 8th, submit ALL OFFERS via EMAIL ONLY to agent by 10:00 am"
click at [295, 361] on textarea "Hi @Tanya Fita - Wednesday, October 8th, submit ALL OFFERS via EMAIL ONLY to ag…" at bounding box center [475, 361] width 476 height 10
drag, startPoint x: 629, startPoint y: 360, endPoint x: 470, endPoint y: 359, distance: 158.5
click at [470, 359] on textarea "Hi @Tanya Fita - Offer will be reviewed on Wednesday, October 8th, submit ALL O…" at bounding box center [475, 361] width 476 height 10
type textarea "Hi @Tanya Fita - Offer will be reviewed on Wednesday, October 8th by 10:00 am"
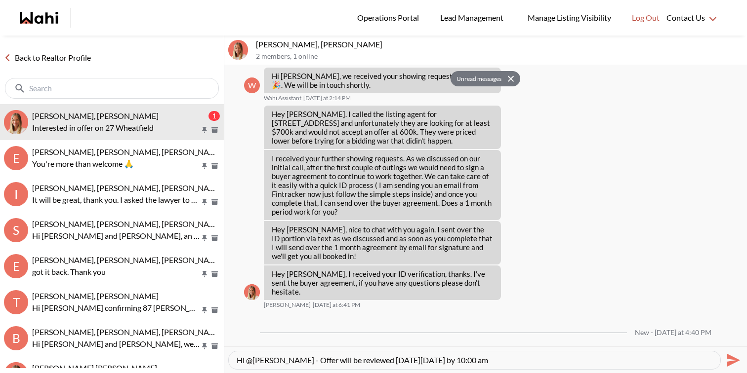
click at [533, 361] on textarea "Hi @Tanya Fita - Offer will be reviewed on Wednesday, October 8th by 10:00 am" at bounding box center [475, 361] width 476 height 10
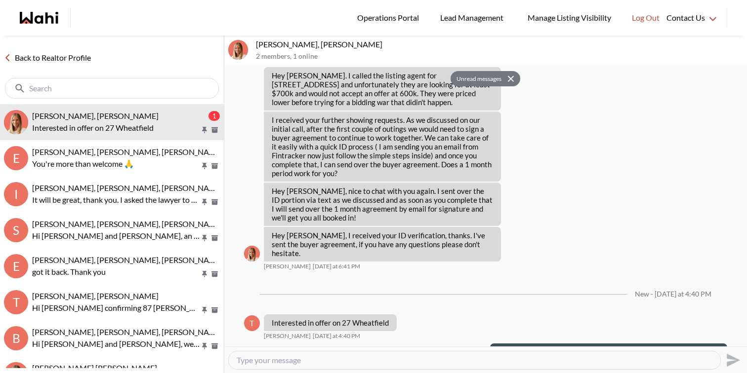
drag, startPoint x: 557, startPoint y: 334, endPoint x: 488, endPoint y: 327, distance: 68.6
click at [488, 344] on div "Message Failed · Unauthorized Hi @Tanya Fita - Offer will be reviewed on Wednes…" at bounding box center [606, 361] width 241 height 34
copy p "Hi @Tanya Fita - Offer will be reviewed on Wednesday, October 8th by 10:00 am"
click at [491, 358] on textarea "Type your message" at bounding box center [475, 361] width 476 height 10
paste textarea "Hi @Tanya Fita - Offer will be reviewed on Wednesday, October 8th by 10:00 am"
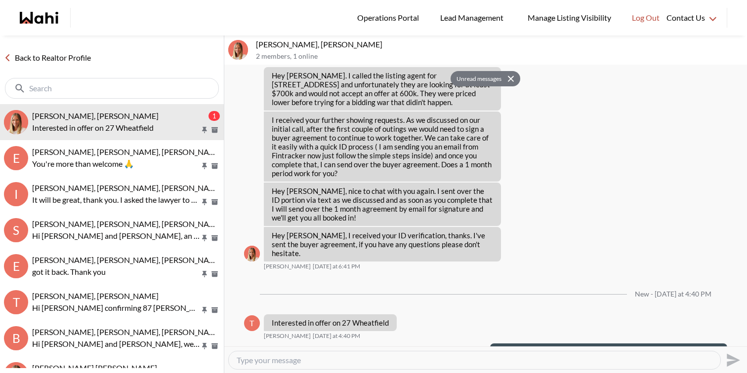
type textarea "Hi @Tanya Fita - Offer will be reviewed on Wednesday, October 8th by 10:00 am"
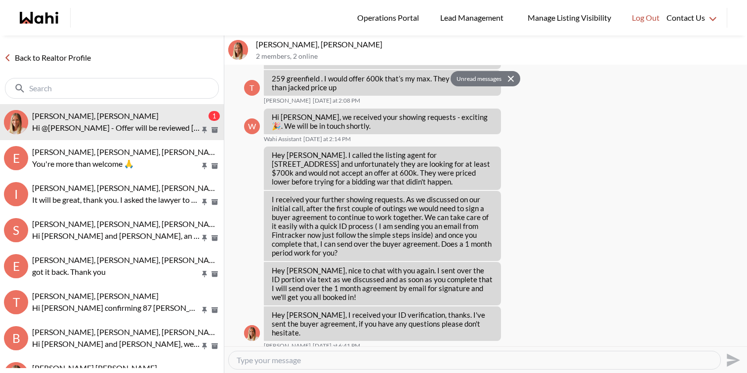
scroll to position [1006, 0]
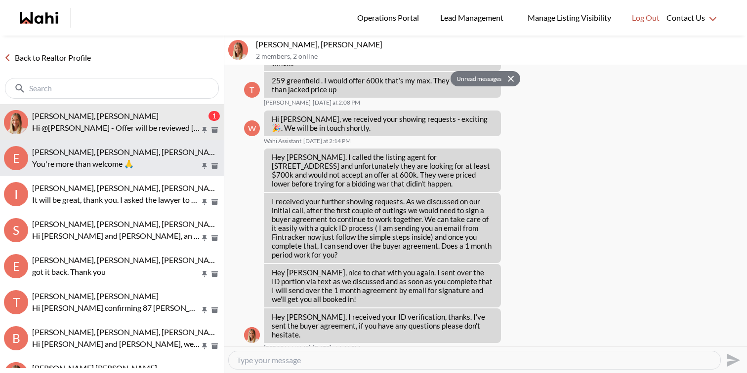
click at [141, 147] on span "Erik Odegaard, Margarita Haimov, Khalid, Michelle" at bounding box center [127, 151] width 191 height 9
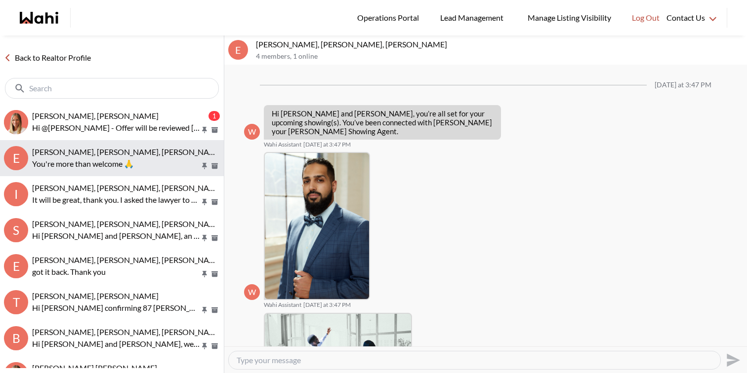
scroll to position [357, 0]
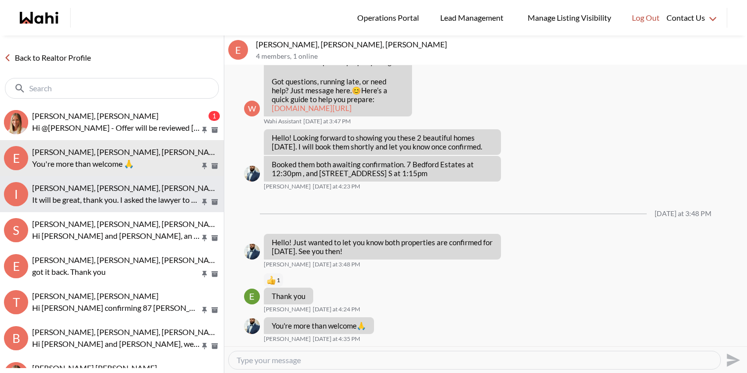
click at [147, 196] on p "It will be great, thank you. I asked the lawyer to speak to their as well" at bounding box center [116, 200] width 168 height 12
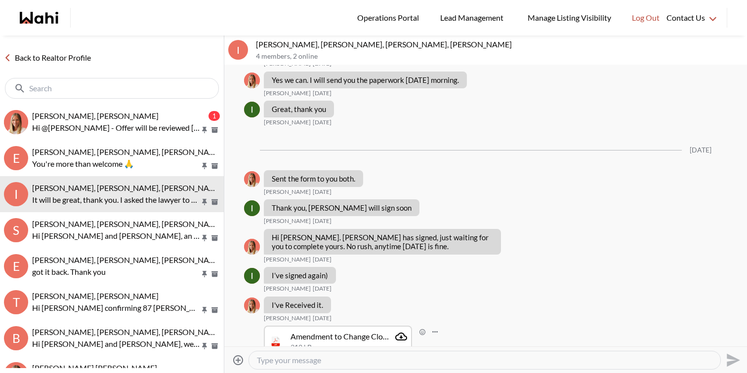
scroll to position [3261, 0]
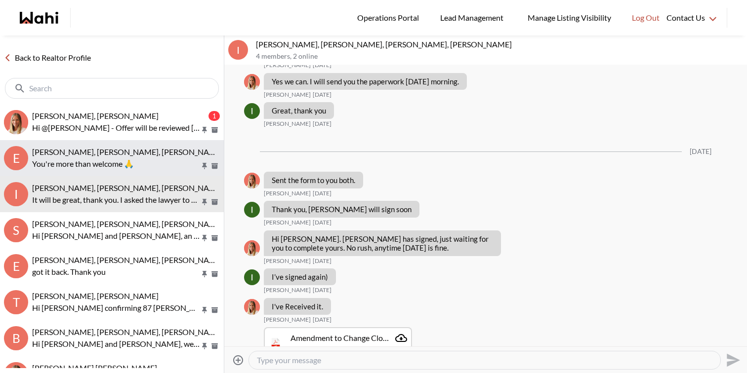
click at [170, 156] on span "Erik Odegaard, Margarita Haimov, Khalid, Michelle" at bounding box center [127, 151] width 191 height 9
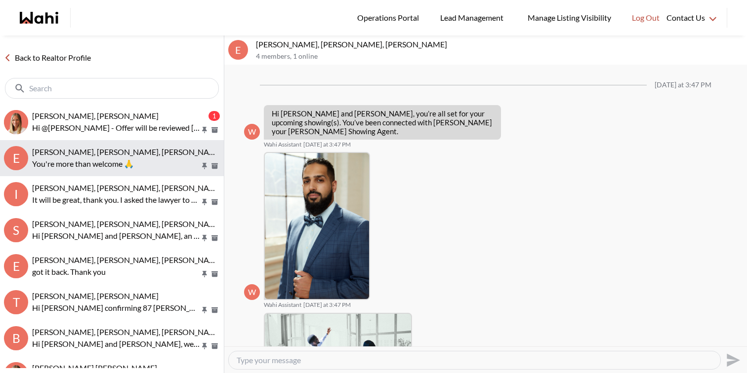
scroll to position [357, 0]
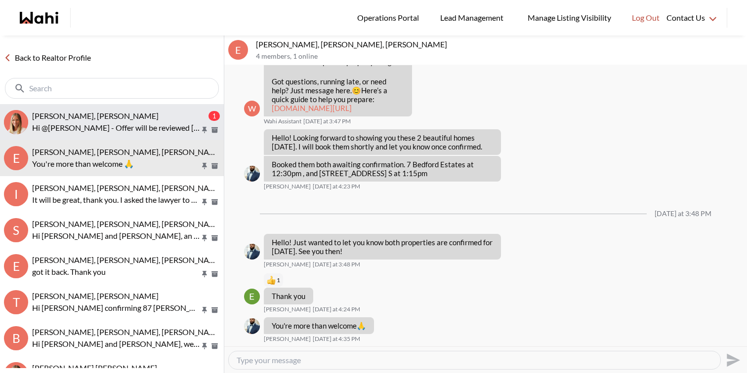
click at [172, 122] on p "Hi @Tanya Fita - Offer will be reviewed on Wednesday, October 8th by 10:00 am" at bounding box center [116, 128] width 168 height 12
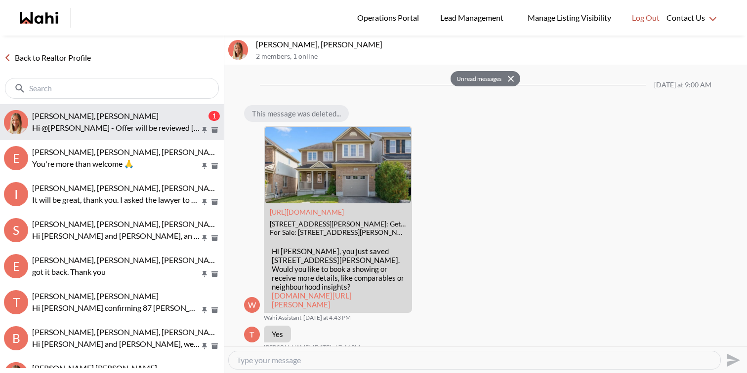
scroll to position [1122, 0]
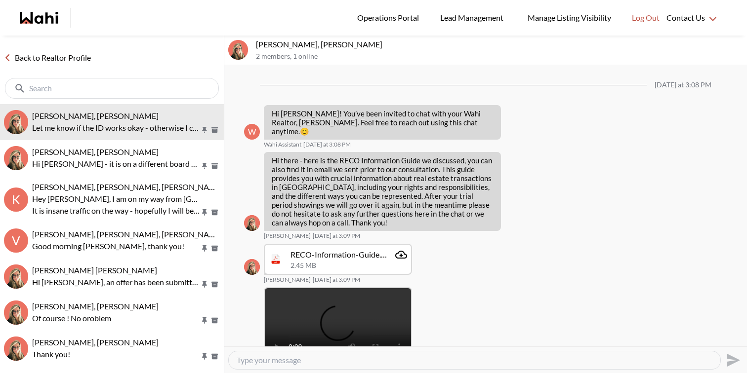
scroll to position [363, 0]
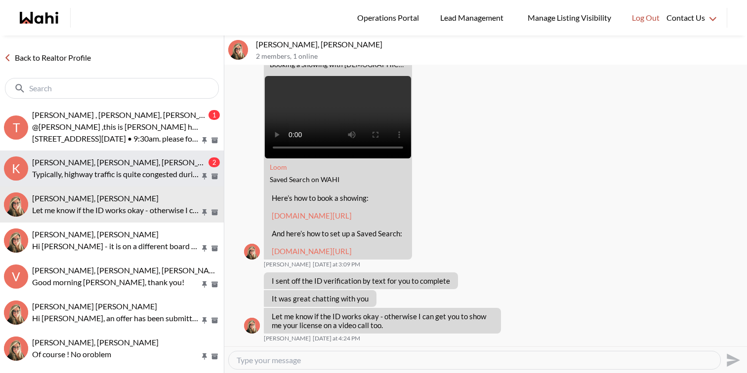
click at [159, 170] on p "Typically, highway traffic is quite congested during the weekdays." at bounding box center [116, 174] width 168 height 12
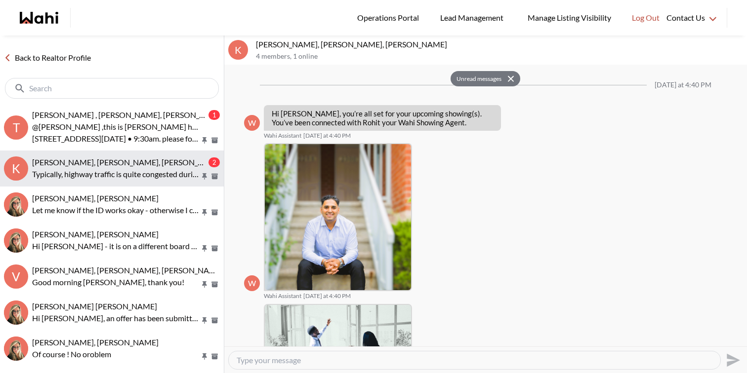
scroll to position [791, 0]
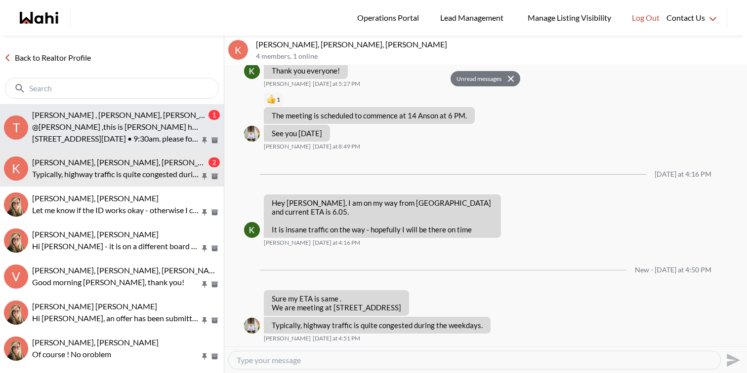
click at [148, 118] on span "[PERSON_NAME] , [PERSON_NAME], [PERSON_NAME]" at bounding box center [128, 114] width 193 height 9
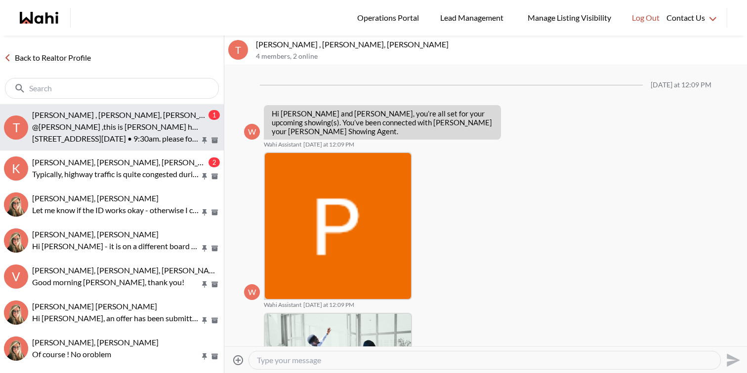
scroll to position [324, 0]
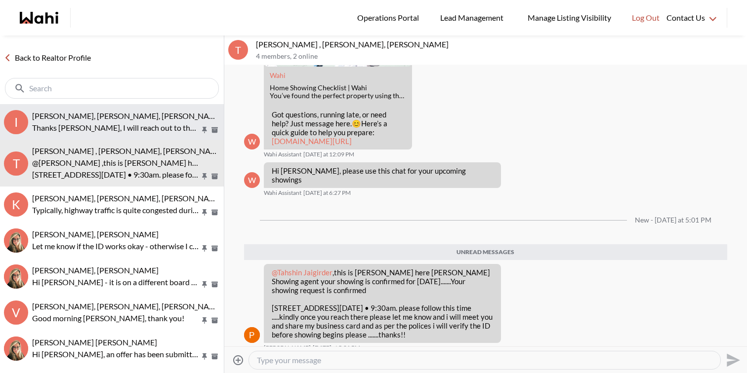
click at [128, 131] on p "Thanks [PERSON_NAME], I will reach out to them" at bounding box center [116, 128] width 168 height 12
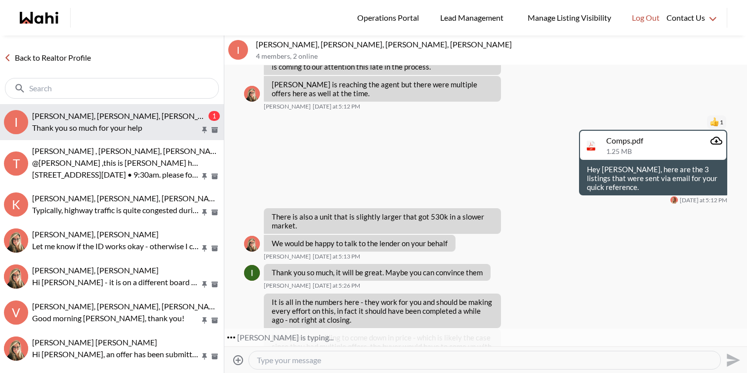
scroll to position [4546, 0]
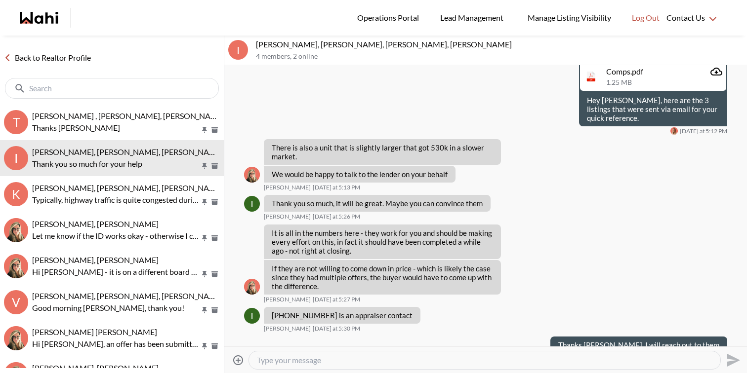
click at [294, 364] on textarea "Type your message" at bounding box center [484, 361] width 455 height 10
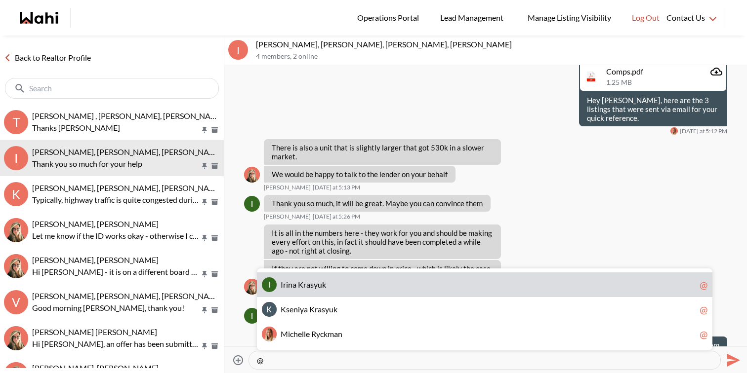
click at [311, 286] on span "s" at bounding box center [311, 284] width 3 height 9
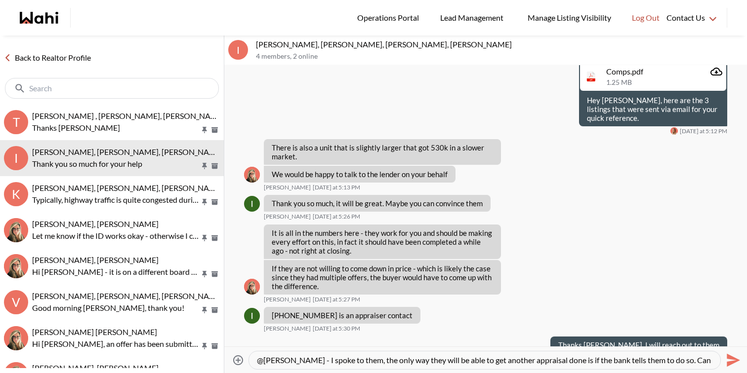
scroll to position [9, 0]
click at [552, 360] on textarea "@[PERSON_NAME] - I spoke to them, the only way they will be able to get another…" at bounding box center [484, 361] width 455 height 10
click at [548, 361] on textarea "@[PERSON_NAME] - I spoke to them, the only way they will be able to get another…" at bounding box center [484, 361] width 455 height 10
click at [641, 363] on textarea "@Irina Krasyuk - I spoke to them, the only way they will be able to get another…" at bounding box center [484, 361] width 455 height 10
click at [537, 363] on textarea "@Irina Krasyuk - I spoke to them, the only way they will be able to get another…" at bounding box center [484, 361] width 455 height 10
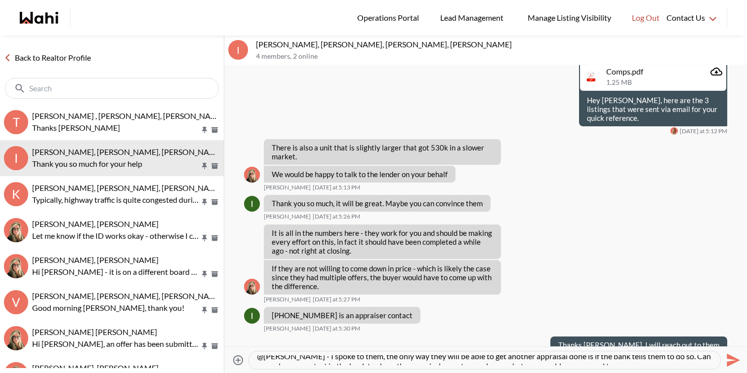
drag, startPoint x: 571, startPoint y: 362, endPoint x: 545, endPoint y: 360, distance: 26.3
click at [545, 360] on textarea "@Irina Krasyuk - I spoke to them, the only way they will be able to get another…" at bounding box center [484, 361] width 455 height 10
click at [551, 364] on textarea "@Irina Krasyuk - I spoke to them, the only way they will be able to get another…" at bounding box center [484, 361] width 455 height 10
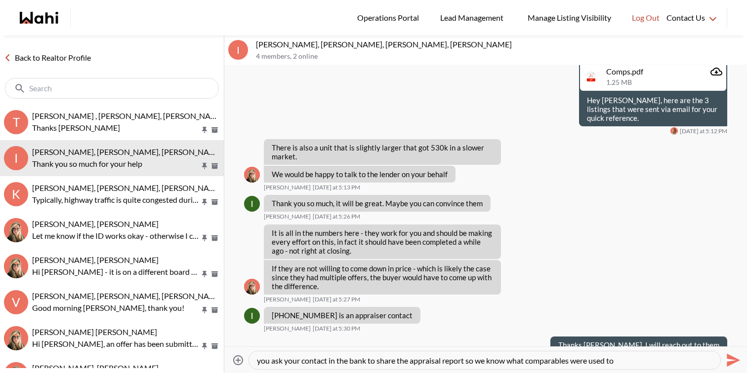
click at [572, 364] on textarea "@Irina Krasyuk - I spoke to them, the only way they will be able to get another…" at bounding box center [484, 361] width 455 height 10
click at [625, 361] on textarea "@Irina Krasyuk - I spoke to them, the only way they will be able to get another…" at bounding box center [484, 361] width 455 height 10
type textarea "@[PERSON_NAME] - I spoke to them, the only way they will be able to get another…"
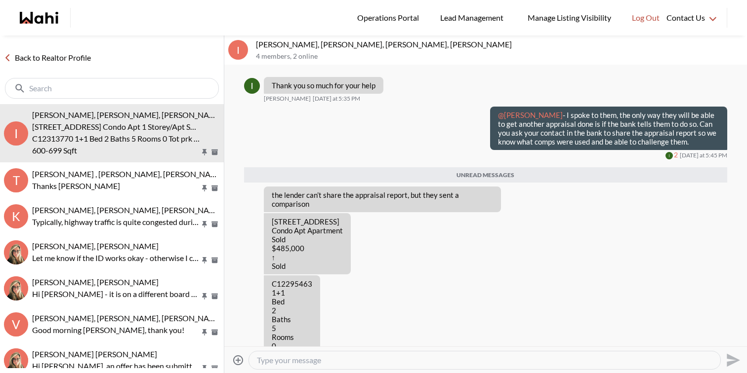
scroll to position [4876, 0]
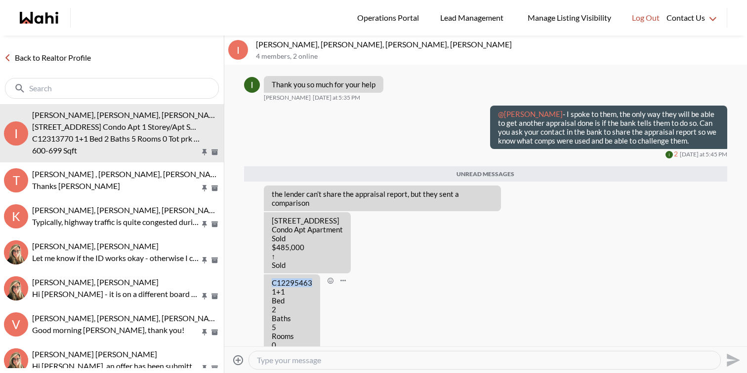
drag, startPoint x: 311, startPoint y: 203, endPoint x: 271, endPoint y: 202, distance: 39.5
click at [272, 279] on p "C12295463 1+1 Bed 2 Baths 5 Rooms 0 Tot prk spcs" at bounding box center [292, 319] width 40 height 80
copy p "C12295463"
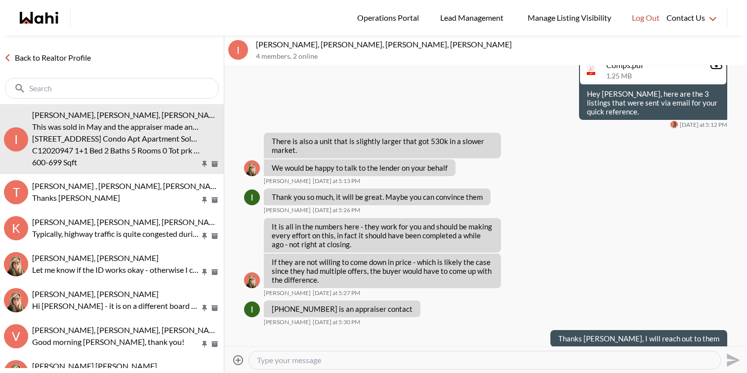
scroll to position [4552, 0]
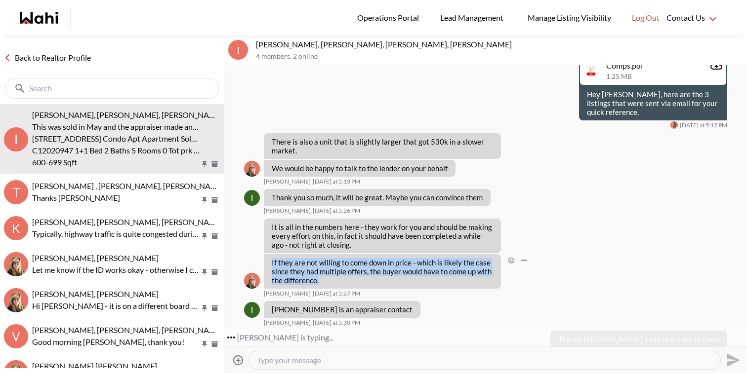
drag, startPoint x: 322, startPoint y: 192, endPoint x: 269, endPoint y: 172, distance: 56.2
click at [269, 254] on div "If they are not willing to come down in price - which is likely the case since …" at bounding box center [382, 271] width 237 height 35
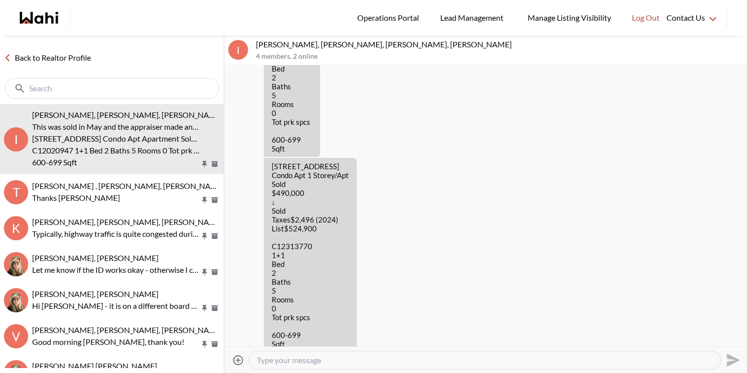
scroll to position [5263, 0]
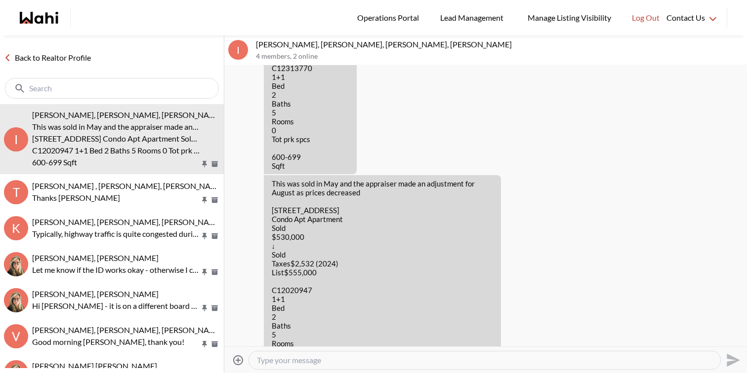
click at [403, 365] on div at bounding box center [484, 361] width 471 height 18
click at [404, 361] on textarea "Type your message" at bounding box center [484, 361] width 455 height 10
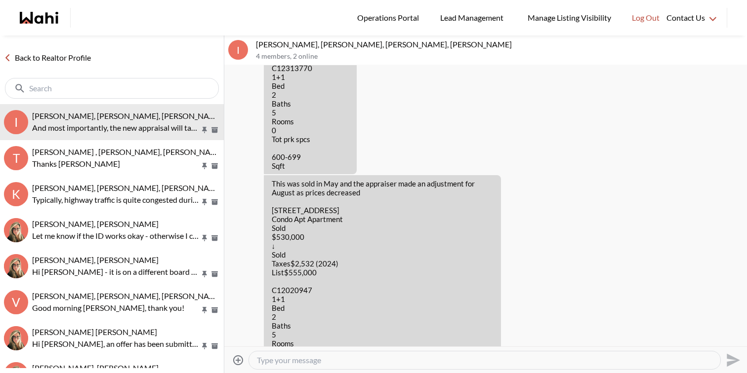
scroll to position [5290, 0]
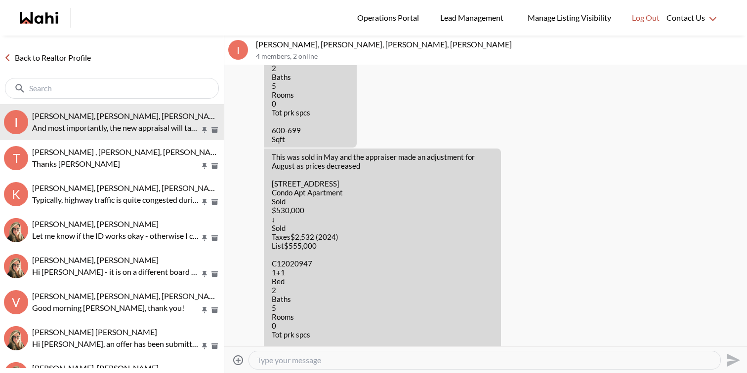
type textarea "G"
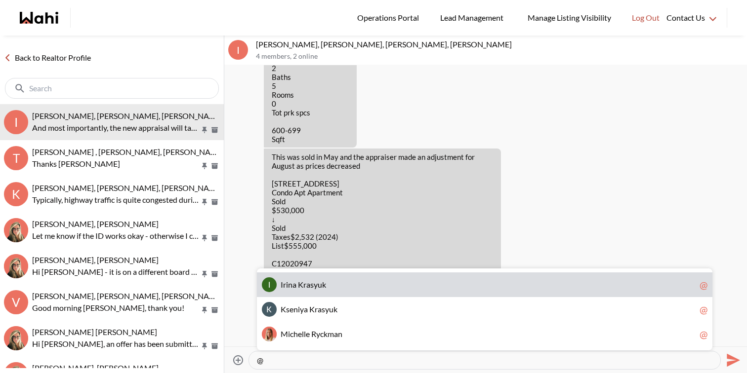
click at [393, 286] on span "I r i n a K r a s y u k" at bounding box center [488, 285] width 415 height 10
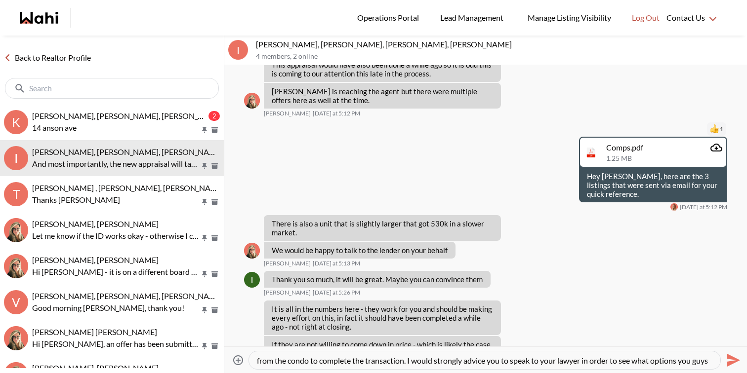
scroll to position [29, 0]
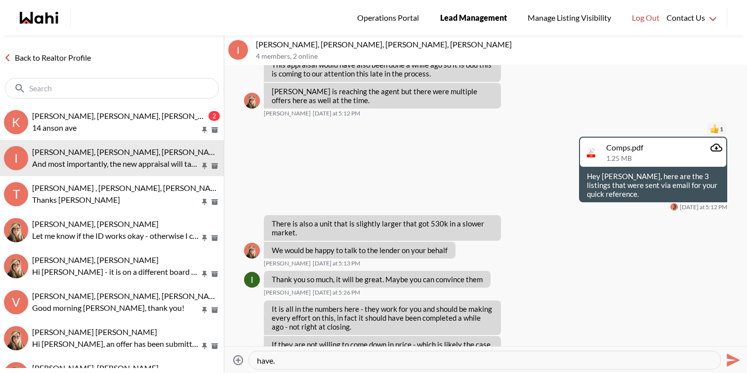
type textarea "@Irina Krasyuk - Thanks for the comps. I have left a message for the listing ag…"
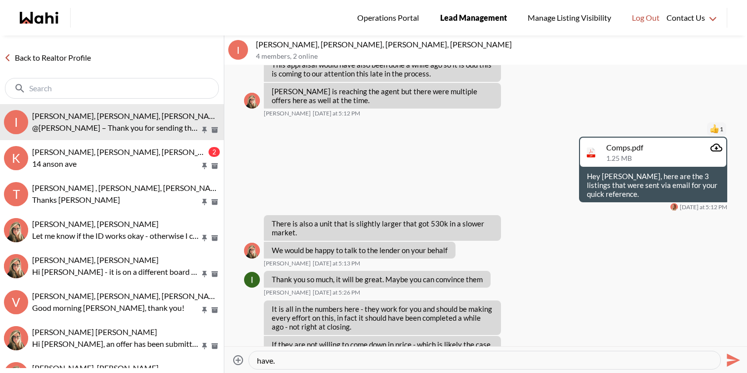
scroll to position [5373, 0]
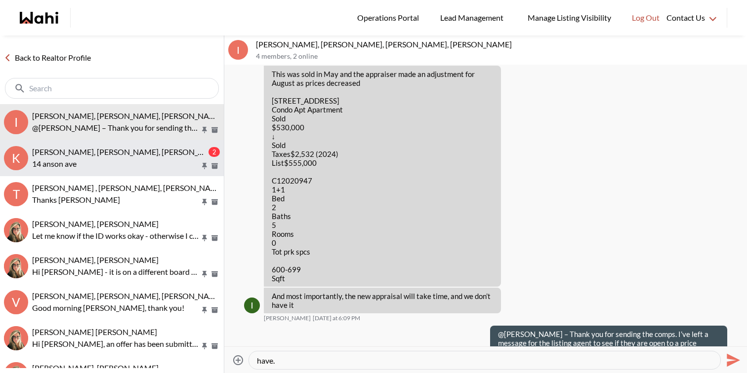
click at [88, 143] on button "K Keshav Nanda, Rohit, Wahi, Barbara 2 14 anson ave" at bounding box center [112, 158] width 224 height 36
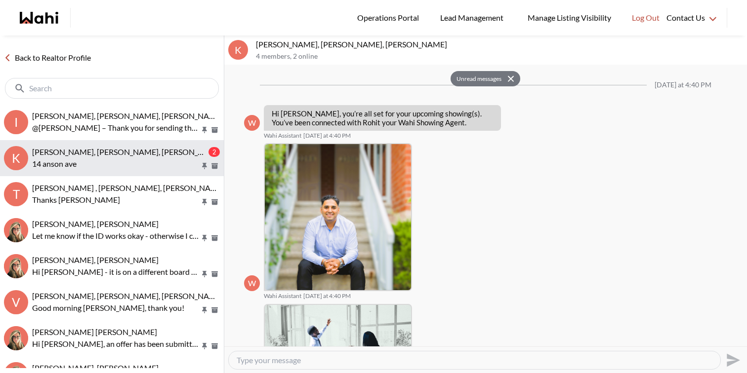
scroll to position [838, 0]
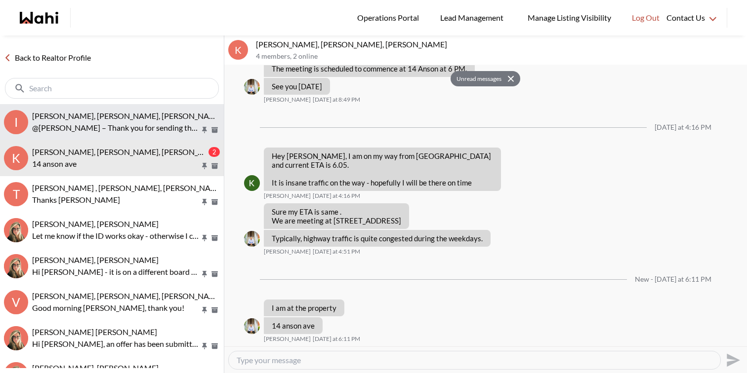
click at [123, 117] on span "[PERSON_NAME], [PERSON_NAME], [PERSON_NAME], [PERSON_NAME]" at bounding box center [160, 115] width 256 height 9
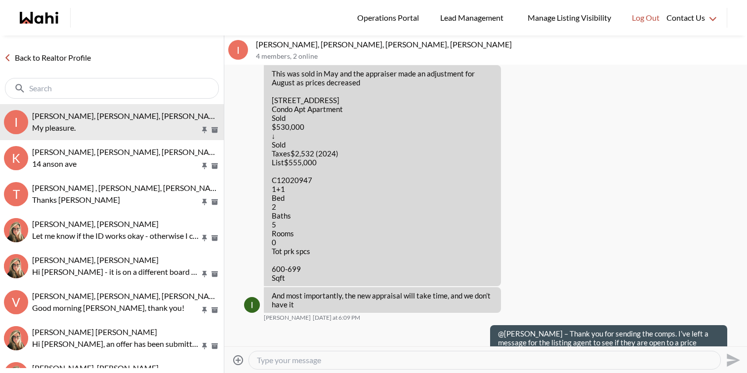
scroll to position [5540, 0]
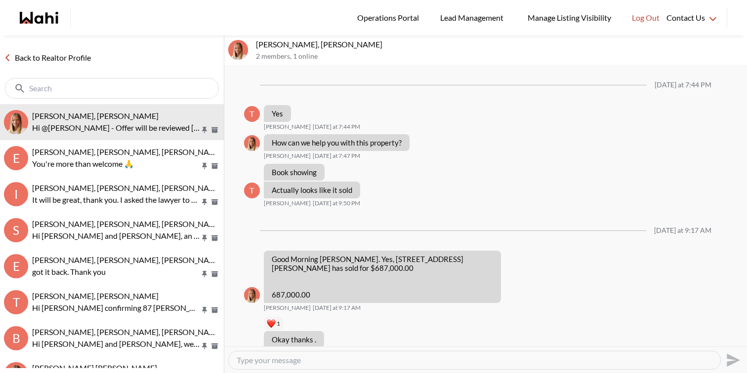
scroll to position [866, 0]
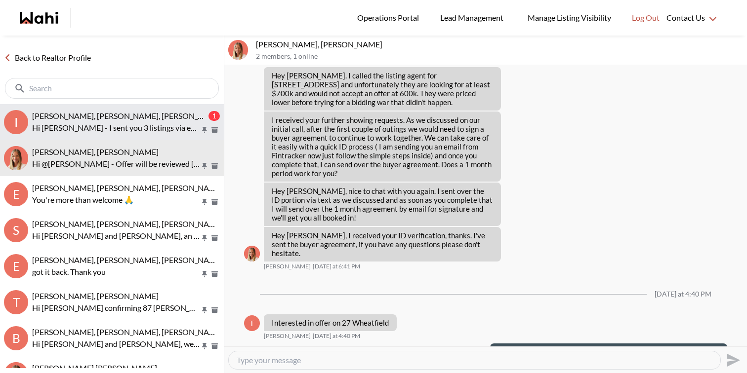
click at [142, 118] on span "[PERSON_NAME], [PERSON_NAME], [PERSON_NAME], [PERSON_NAME]" at bounding box center [160, 115] width 256 height 9
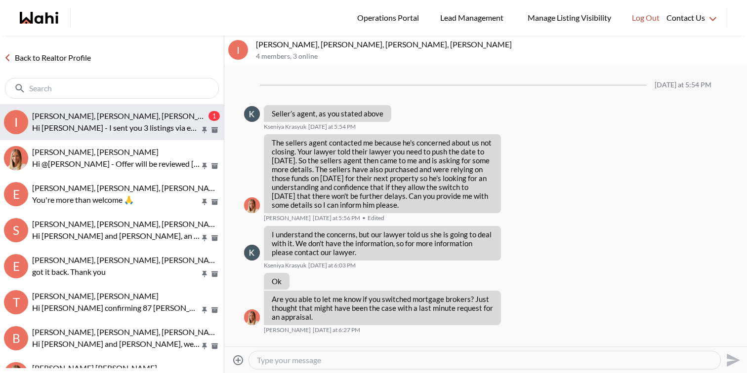
scroll to position [733, 0]
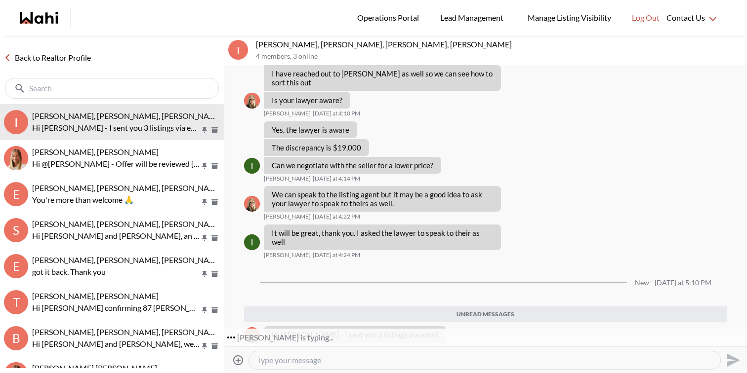
click at [242, 360] on icon "Attach files" at bounding box center [238, 361] width 12 height 12
click at [0, 0] on input "Attach files" at bounding box center [0, 0] width 0 height 0
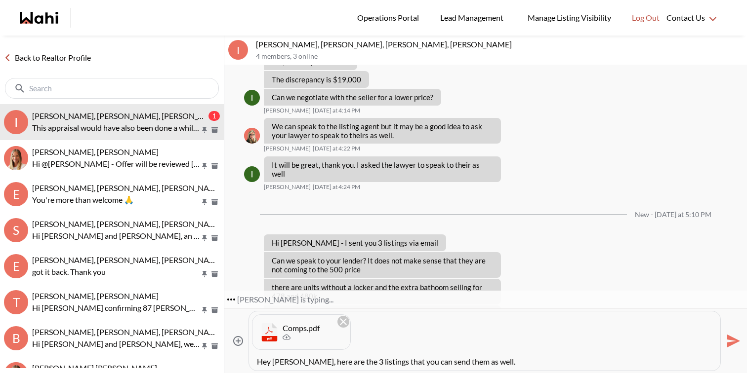
scroll to position [828, 0]
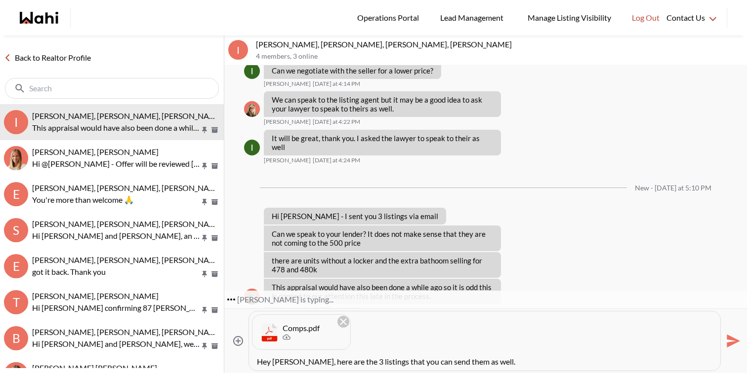
drag, startPoint x: 383, startPoint y: 360, endPoint x: 525, endPoint y: 372, distance: 142.7
click at [525, 372] on div "Attach files Comps.pdf Hey [PERSON_NAME], here are the 3 listings that you can …" at bounding box center [485, 341] width 523 height 65
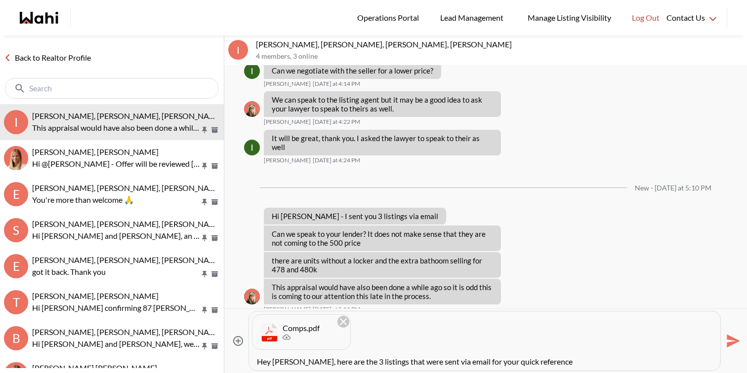
scroll to position [854, 0]
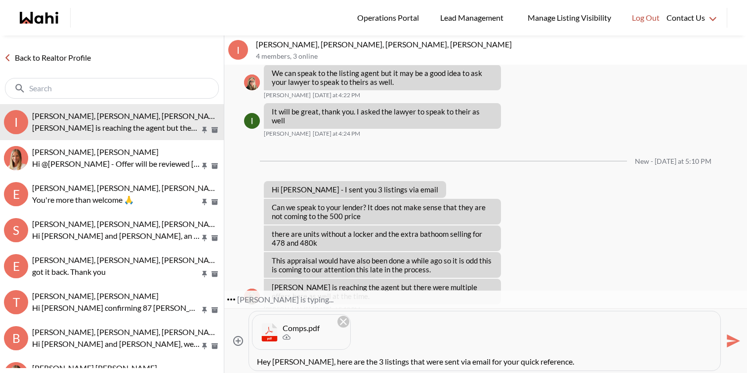
type textarea "Hey [PERSON_NAME], here are the 3 listings that were sent via email for your qu…"
click at [732, 344] on icon "Send" at bounding box center [733, 341] width 13 height 13
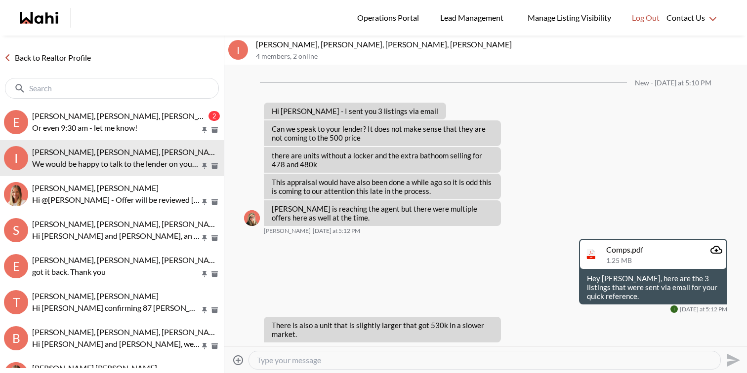
scroll to position [974, 0]
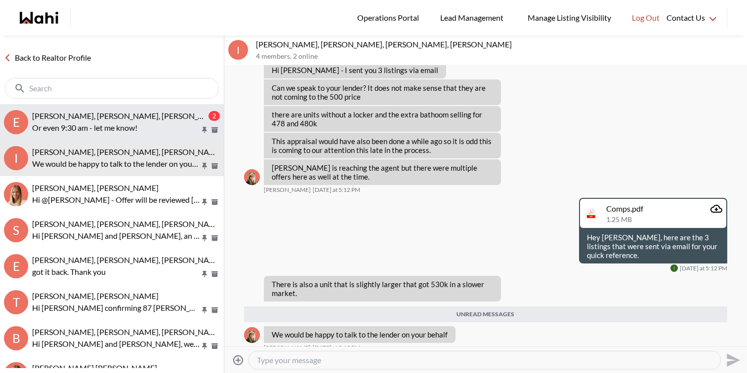
click at [88, 118] on span "[PERSON_NAME], [PERSON_NAME], [PERSON_NAME]" at bounding box center [127, 115] width 191 height 9
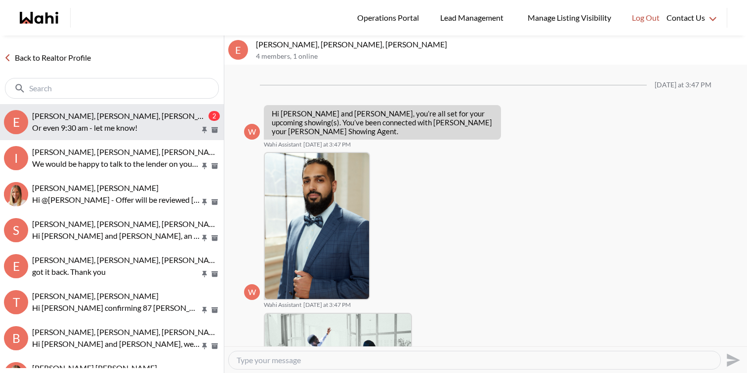
scroll to position [428, 0]
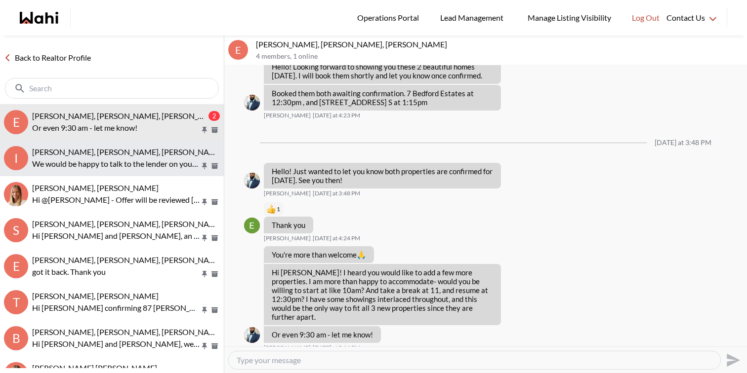
click at [66, 158] on p "We would be happy to talk to the lender on your behalf" at bounding box center [116, 164] width 168 height 12
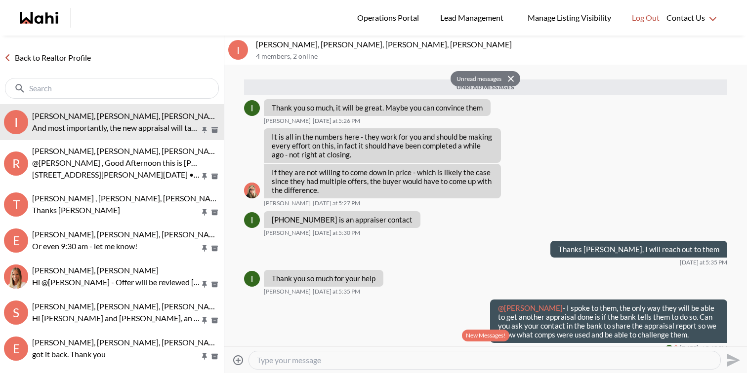
scroll to position [1356, 0]
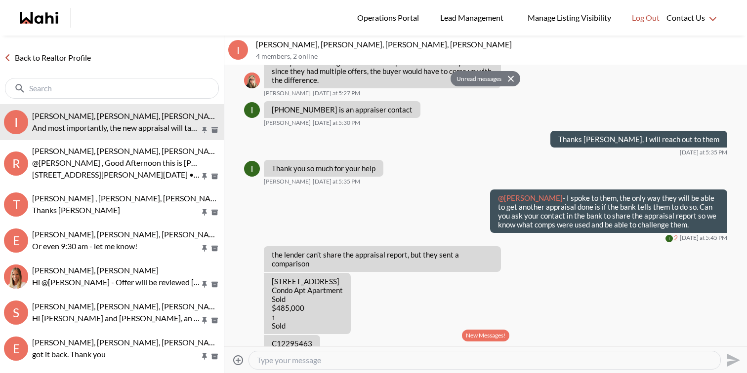
click at [311, 360] on textarea "Type your message" at bounding box center [484, 361] width 455 height 10
paste textarea "@[PERSON_NAME] – Thank you for sending the comps. I’ve left a message for the l…"
type textarea "@[PERSON_NAME] – Thank you for sending the comps. I’ve left a message for the l…"
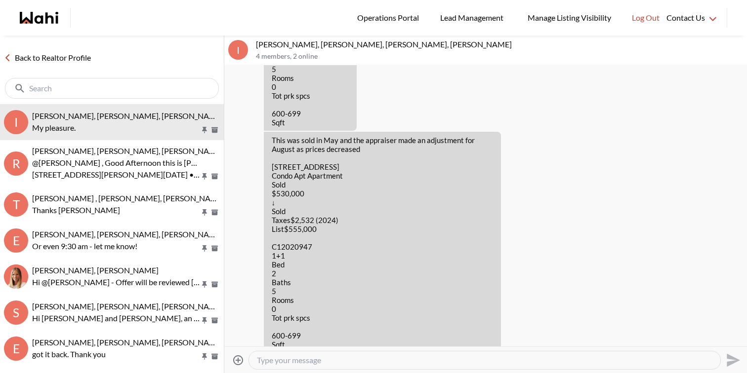
scroll to position [2160, 0]
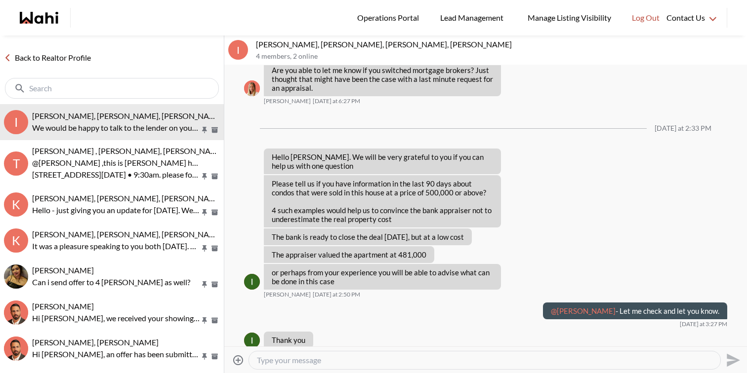
scroll to position [3739, 0]
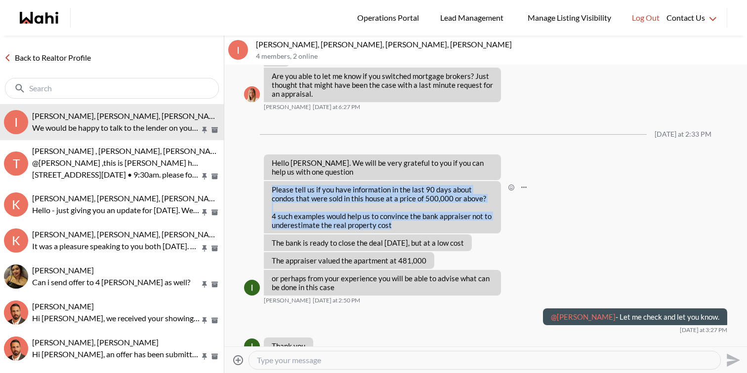
drag, startPoint x: 272, startPoint y: 110, endPoint x: 406, endPoint y: 145, distance: 139.0
click at [406, 185] on div "Please tell us if you have information in the last 90 days about condos that we…" at bounding box center [382, 207] width 221 height 44
copy div "Please tell us if you have information in the last 90 days about condos that we…"
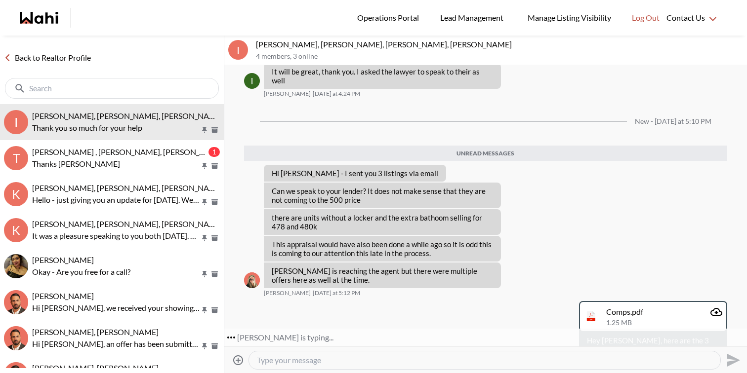
scroll to position [4625, 0]
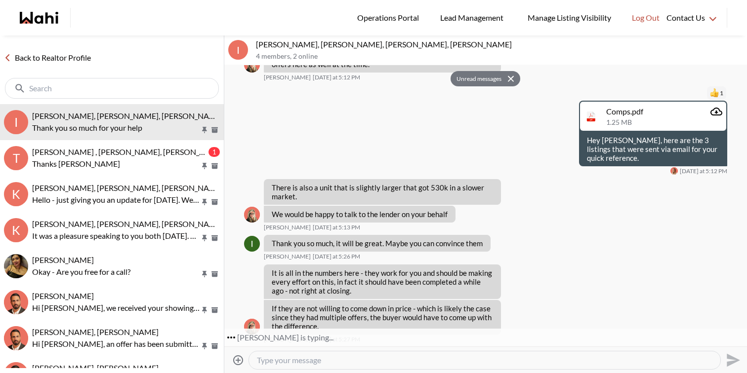
click at [311, 361] on textarea "Type your message" at bounding box center [484, 361] width 455 height 10
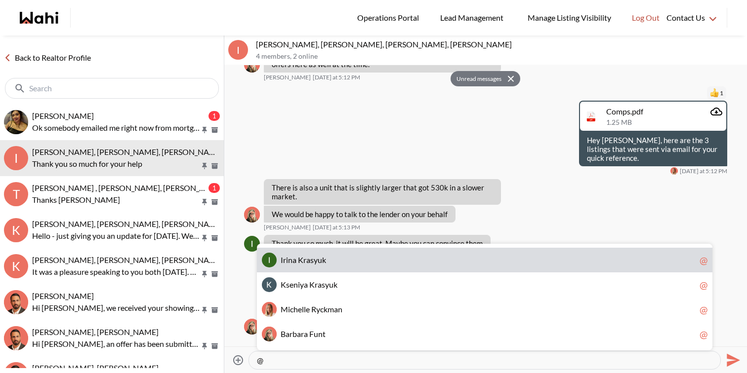
click at [331, 262] on span "I r i n a K r a s y u k" at bounding box center [488, 260] width 415 height 10
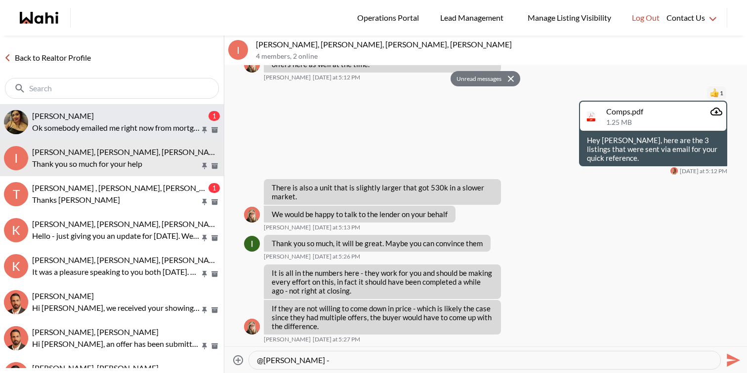
type textarea "@Irina Krasyuk -"
click at [172, 127] on p "Ok somebody emailed me right now from mortgage team" at bounding box center [116, 128] width 168 height 12
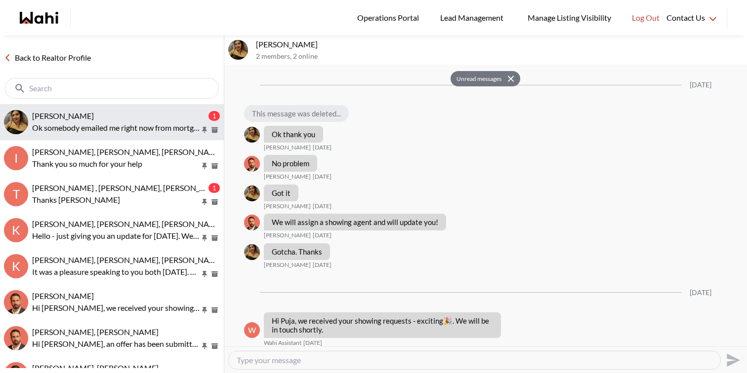
scroll to position [1210, 0]
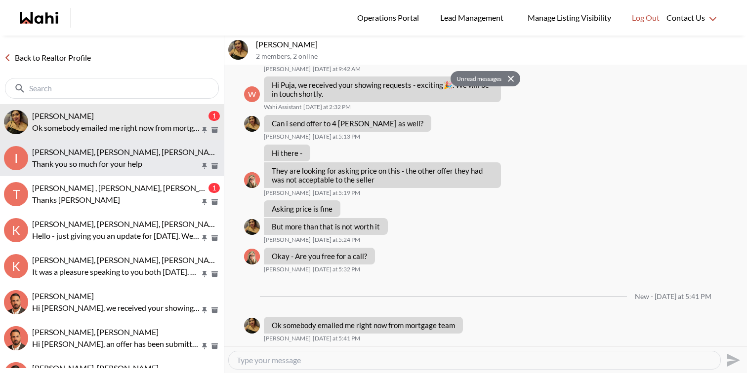
click at [167, 151] on span "Irina Krasyuk, Kseniya Krasyuk, Michelle, Faraz" at bounding box center [160, 151] width 256 height 9
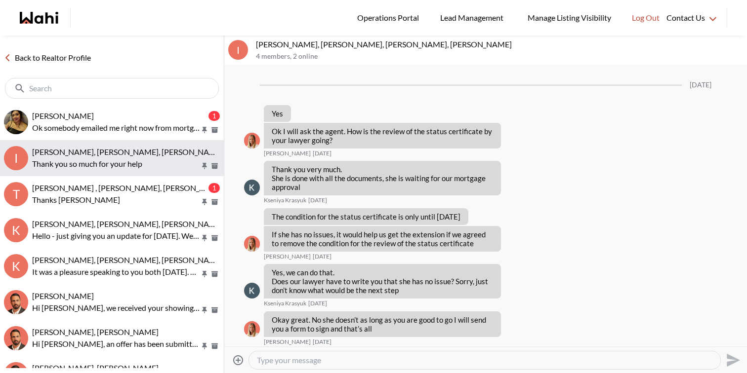
scroll to position [4562, 0]
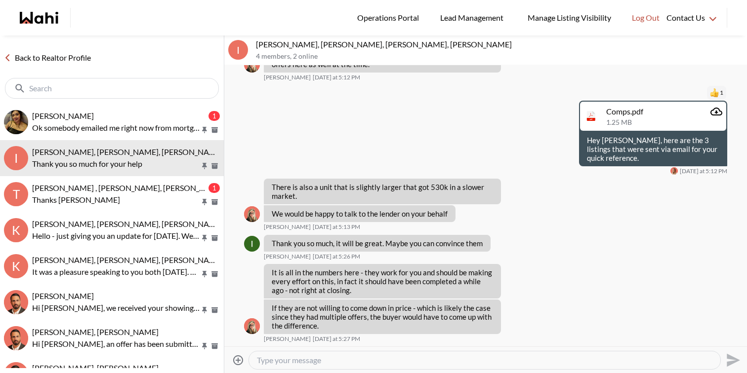
click at [288, 362] on textarea "Type your message" at bounding box center [484, 361] width 455 height 10
type textarea "Unfortunately,"
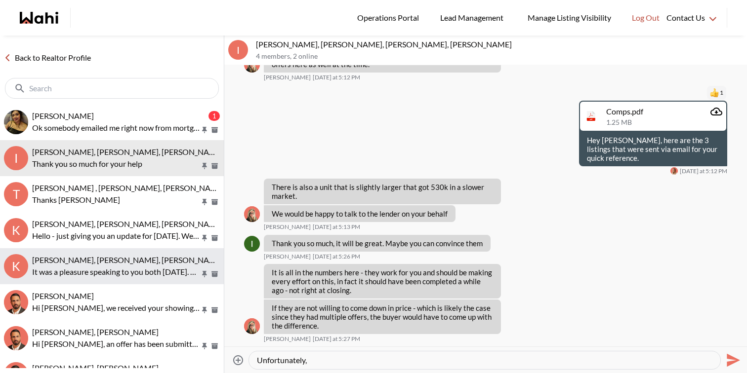
click at [127, 268] on p "It was a pleasure speaking to you both [DATE]. As discussed, I have sent you th…" at bounding box center [116, 272] width 168 height 12
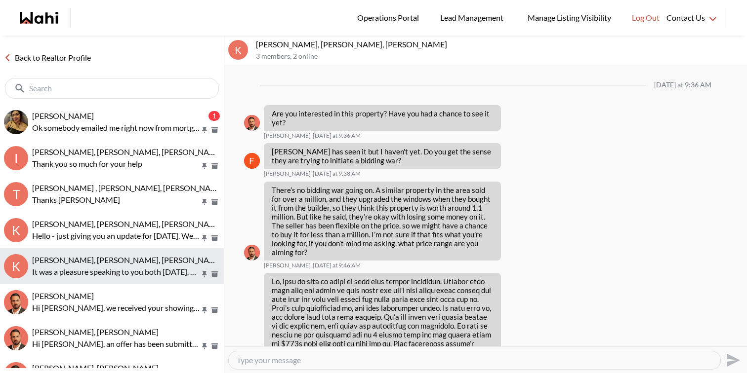
scroll to position [1269, 0]
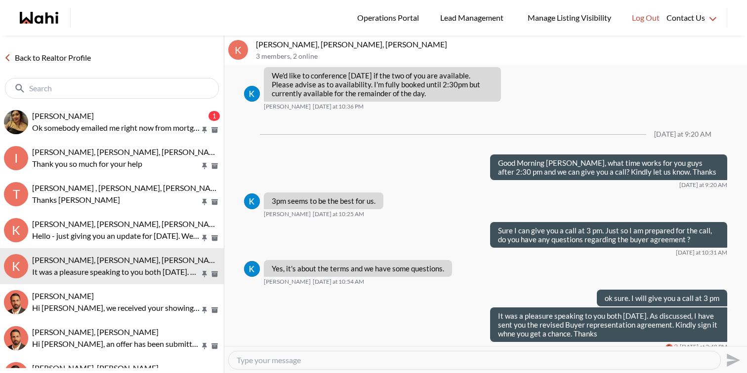
click at [524, 363] on textarea "Type your message" at bounding box center [475, 361] width 476 height 10
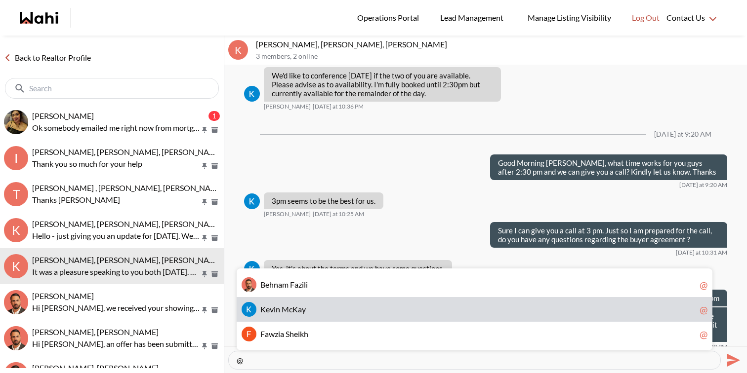
click at [439, 308] on span "K e v i n M c K a y" at bounding box center [477, 310] width 435 height 10
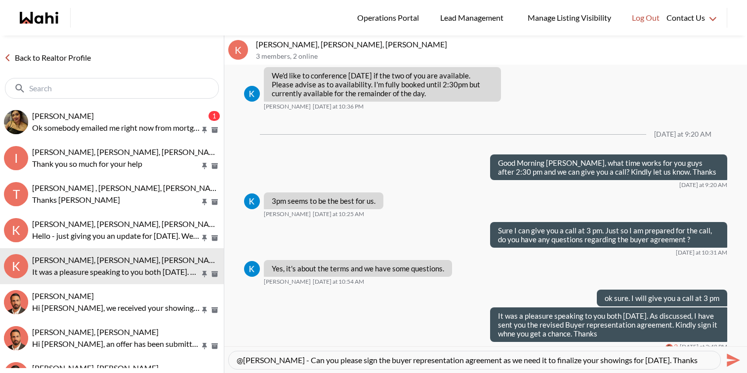
type textarea "@Kevin McKay - Can you please sign the buyer representation agreement as we nee…"
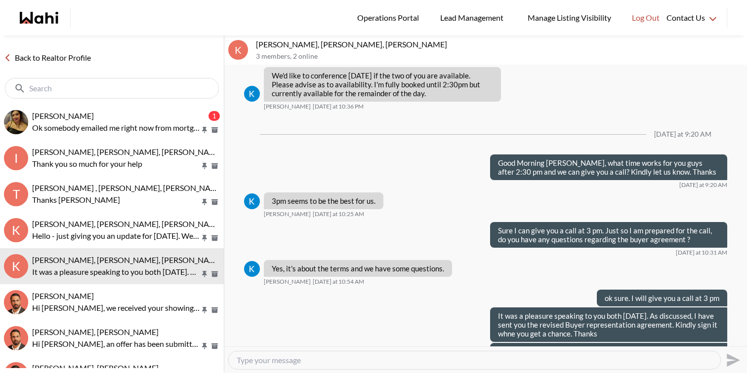
scroll to position [1304, 0]
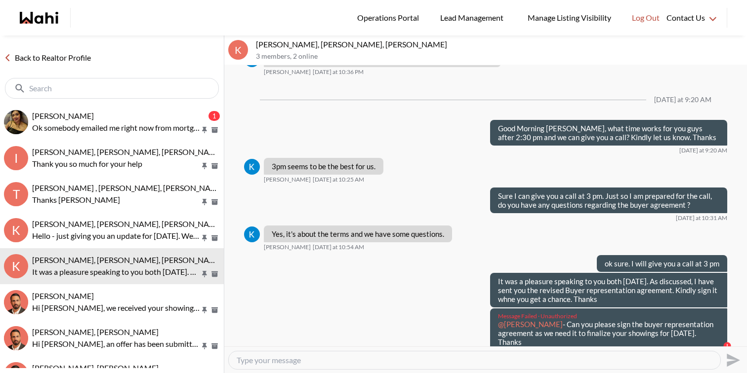
drag, startPoint x: 526, startPoint y: 335, endPoint x: 497, endPoint y: 317, distance: 34.6
click at [497, 317] on div "Message Failed · Unauthorized @Kevin McKay - Can you please sign the buyer repr…" at bounding box center [608, 330] width 237 height 42
copy p "@Kevin McKay - Can you please sign the buyer representation agreement as we nee…"
click at [460, 361] on textarea "Type your message" at bounding box center [475, 361] width 476 height 10
paste textarea "@Kevin McKay - Can you please sign the buyer representation agreement as we nee…"
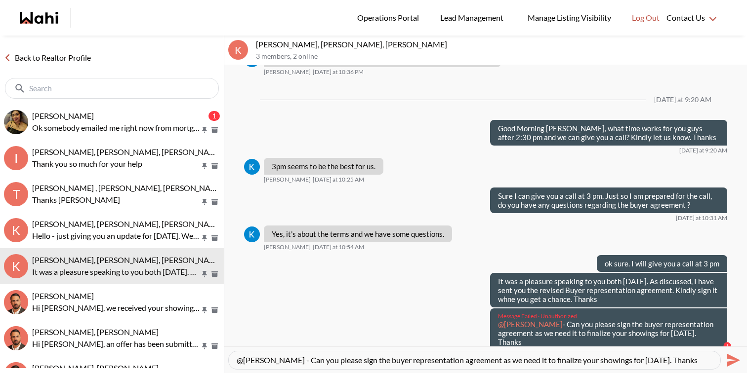
click at [290, 358] on textarea "@Kevin McKay - Can you please sign the buyer representation agreement as we nee…" at bounding box center [475, 361] width 476 height 10
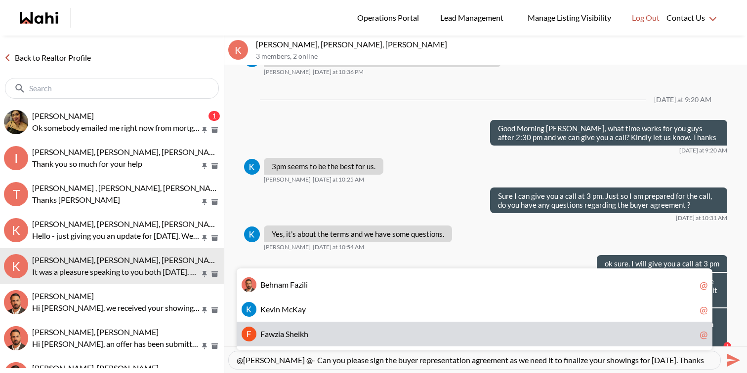
click at [296, 323] on div "F a w z i a S h e i k h @" at bounding box center [475, 334] width 476 height 25
type textarea "@[PERSON_NAME] @[PERSON_NAME] - Can you please sign the buyer representation ag…"
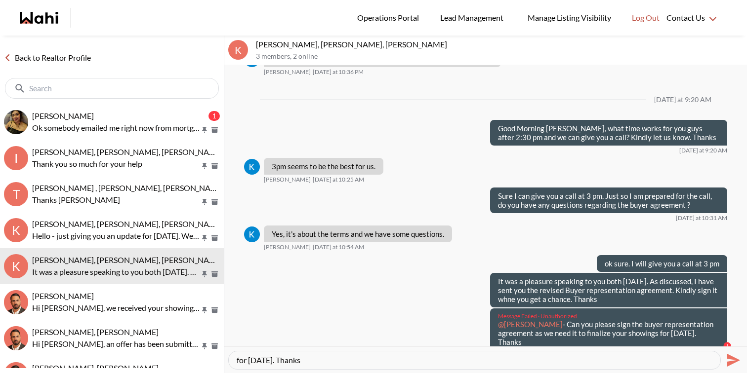
click at [316, 356] on textarea "@[PERSON_NAME] @[PERSON_NAME] - Can you please sign the buyer representation ag…" at bounding box center [475, 361] width 476 height 10
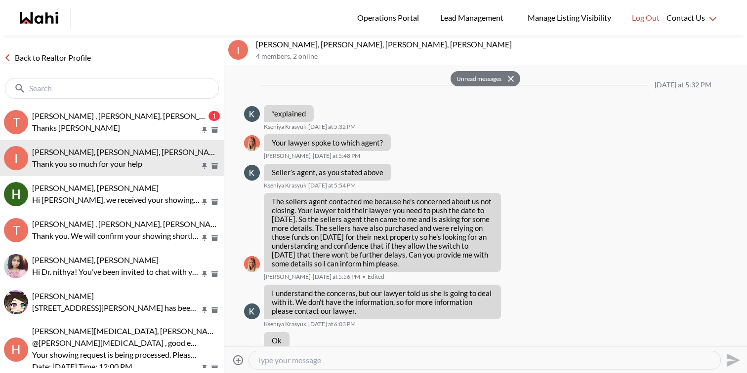
scroll to position [1220, 0]
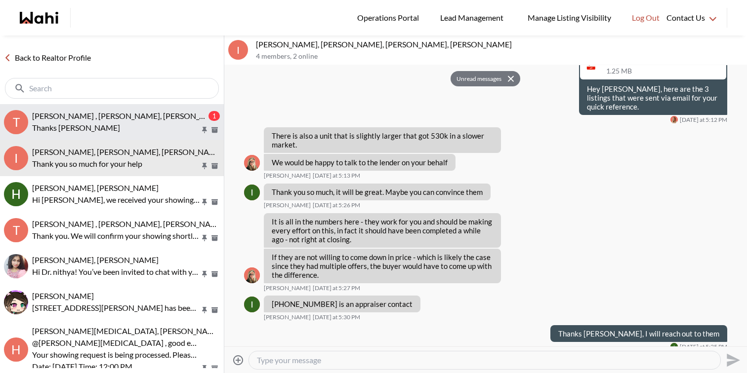
click at [127, 112] on span "[PERSON_NAME] , [PERSON_NAME], [PERSON_NAME]" at bounding box center [128, 115] width 193 height 9
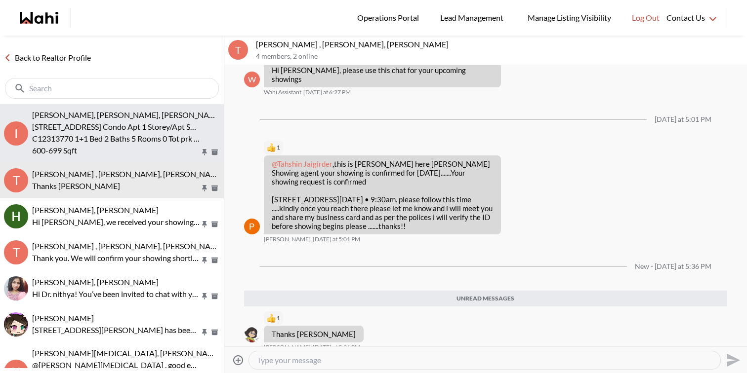
click at [146, 118] on span "[PERSON_NAME], [PERSON_NAME], [PERSON_NAME], [PERSON_NAME]" at bounding box center [160, 114] width 256 height 9
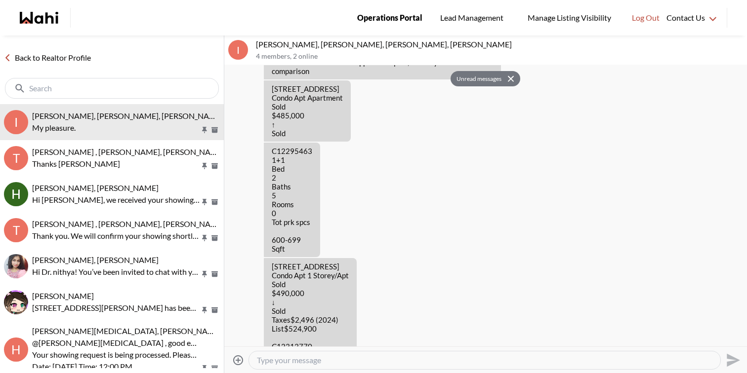
scroll to position [2231, 0]
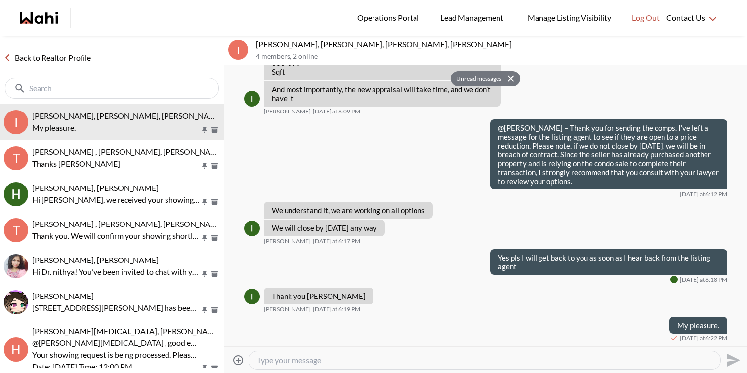
click at [470, 79] on button "Unread messages" at bounding box center [477, 79] width 54 height 16
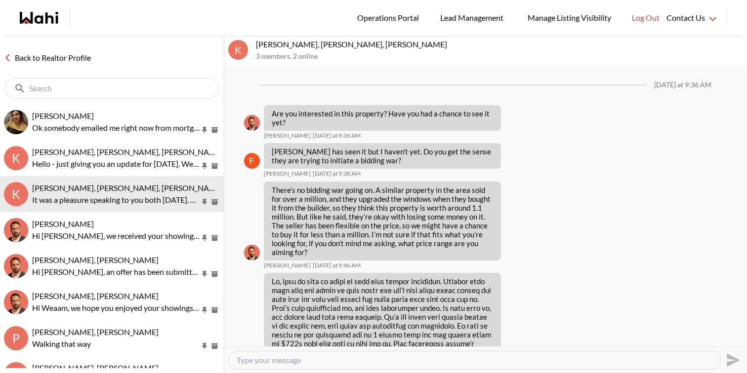
scroll to position [1269, 0]
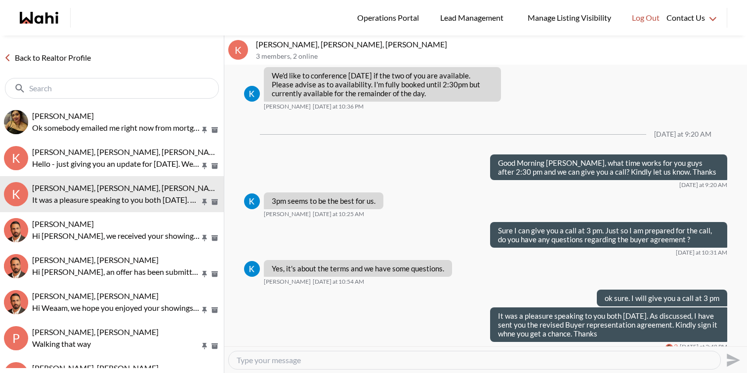
click at [486, 363] on textarea "Type your message" at bounding box center [475, 361] width 476 height 10
paste textarea "@[PERSON_NAME] - Can you please sign the buyer representation agreement as we n…"
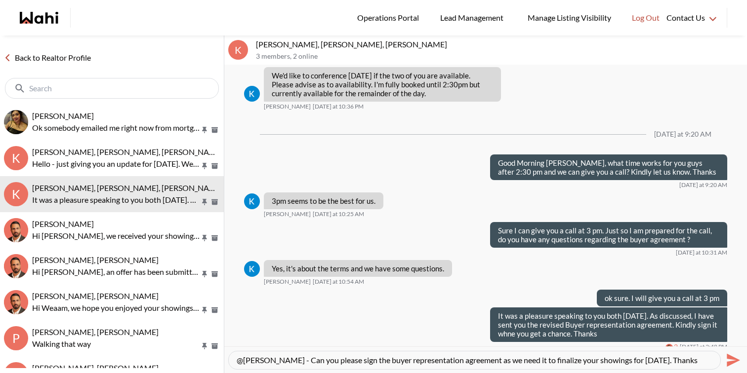
click at [290, 361] on textarea "@[PERSON_NAME] - Can you please sign the buyer representation agreement as we n…" at bounding box center [475, 361] width 476 height 10
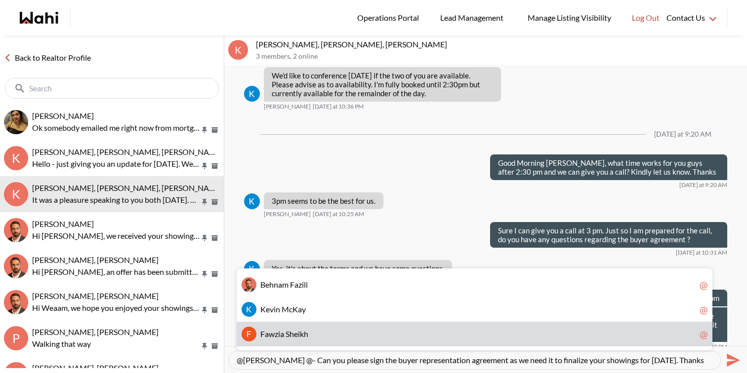
click at [287, 335] on span "S" at bounding box center [287, 333] width 4 height 9
type textarea "@[PERSON_NAME] @[PERSON_NAME] - Can you please sign the buyer representation ag…"
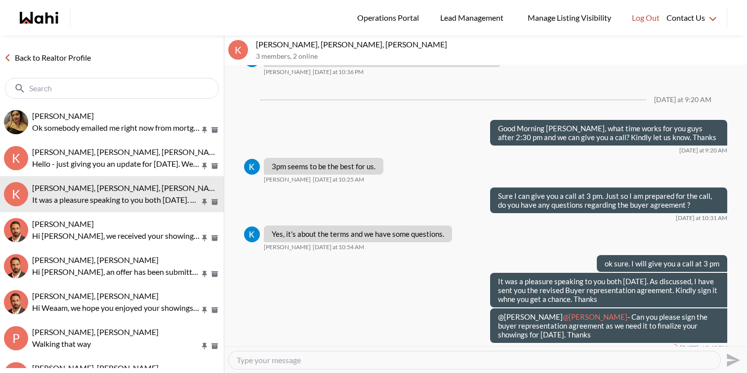
scroll to position [0, 0]
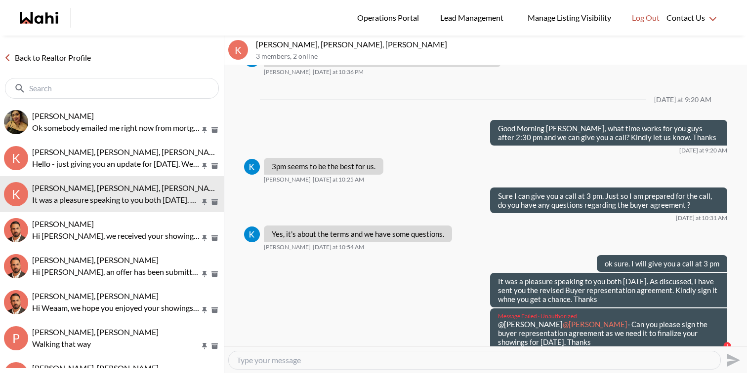
drag, startPoint x: 558, startPoint y: 335, endPoint x: 491, endPoint y: 315, distance: 69.5
click at [491, 315] on div "Message Failed · Unauthorized @[PERSON_NAME] @[PERSON_NAME] - Can you please si…" at bounding box center [608, 330] width 237 height 42
copy p "@[PERSON_NAME] @[PERSON_NAME] - Can you please sign the buyer representation ag…"
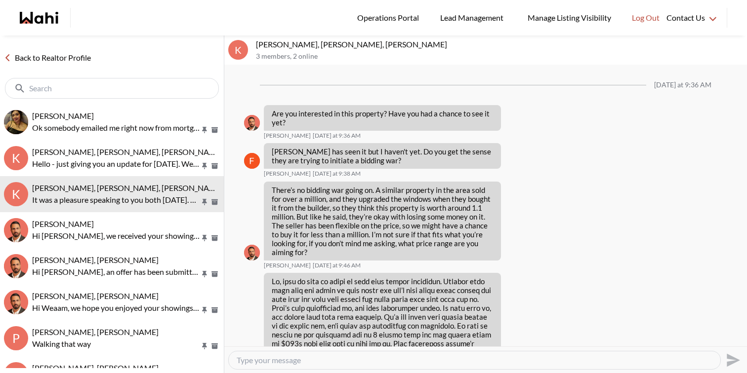
scroll to position [1269, 0]
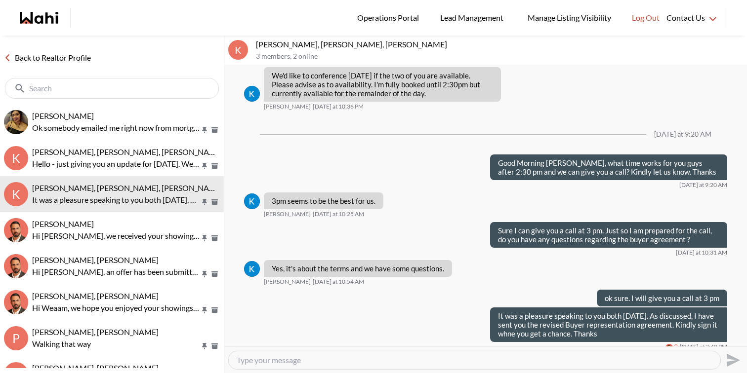
click at [334, 356] on textarea "Type your message" at bounding box center [475, 361] width 476 height 10
paste textarea "@Kevin McKay @Fawzia Sheikh - Can you please sign the buyer representation agre…"
type textarea "@Kevin McKay @Fawzia Sheikh - Can you please sign the buyer representation agre…"
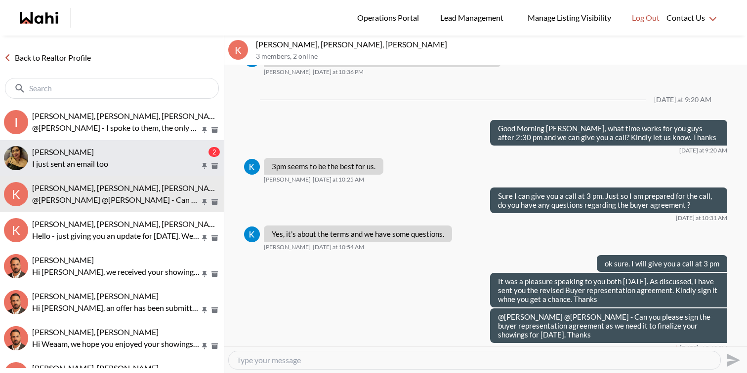
click at [83, 142] on button "Puja Mandal, Behnam 2 I just sent an email too" at bounding box center [112, 158] width 224 height 36
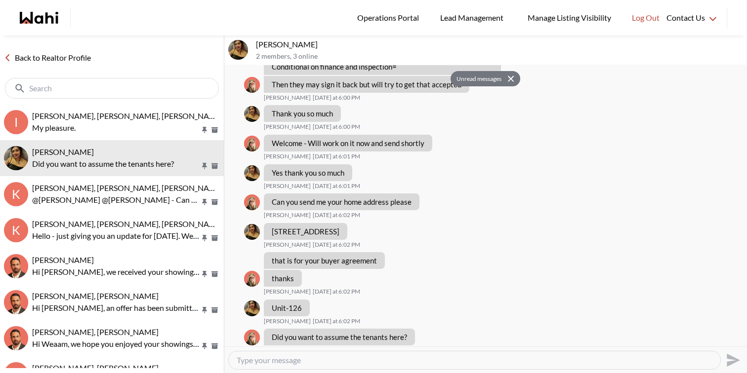
scroll to position [1902, 0]
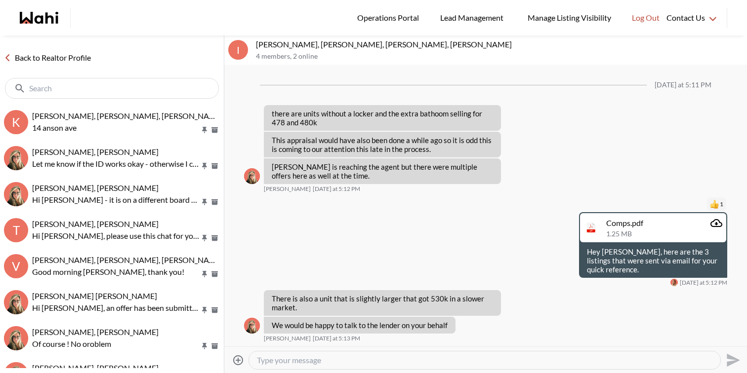
scroll to position [1171, 0]
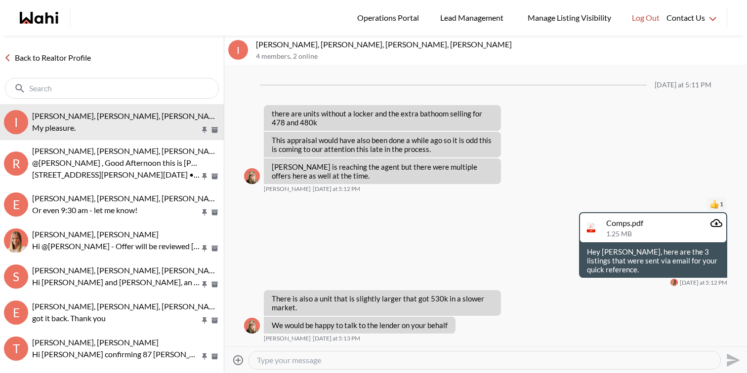
scroll to position [1171, 0]
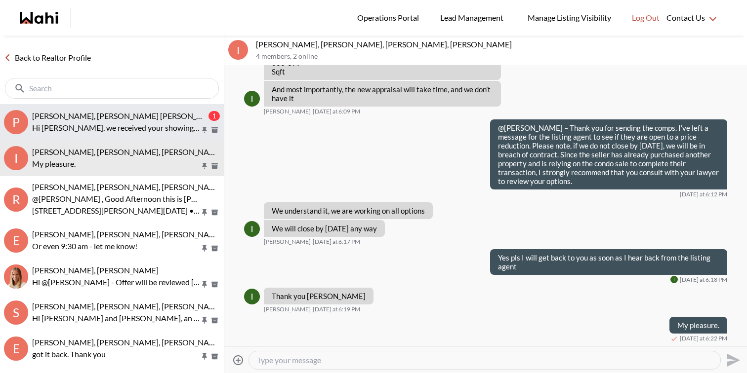
click at [81, 119] on span "[PERSON_NAME], [PERSON_NAME] [PERSON_NAME]" at bounding box center [127, 115] width 190 height 9
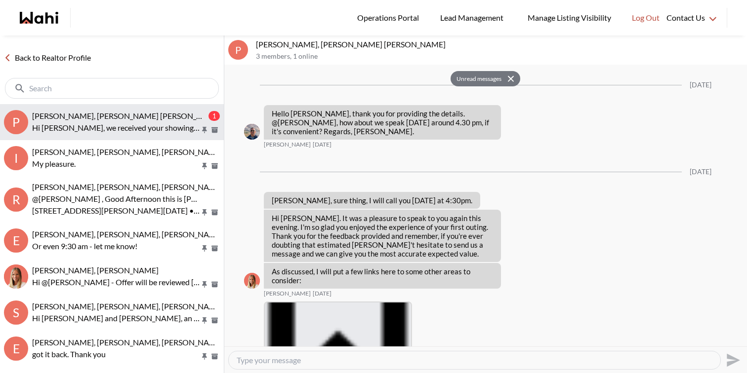
scroll to position [2355, 0]
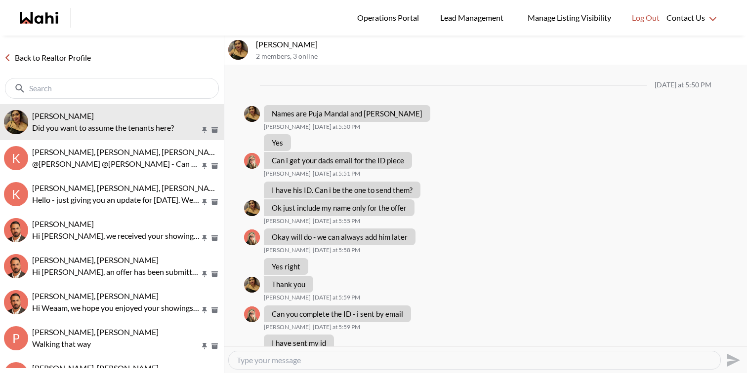
scroll to position [421, 0]
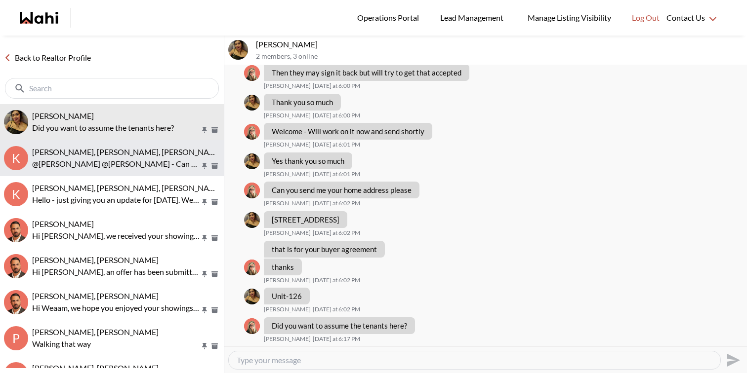
click at [121, 152] on span "[PERSON_NAME], [PERSON_NAME], [PERSON_NAME]" at bounding box center [127, 151] width 191 height 9
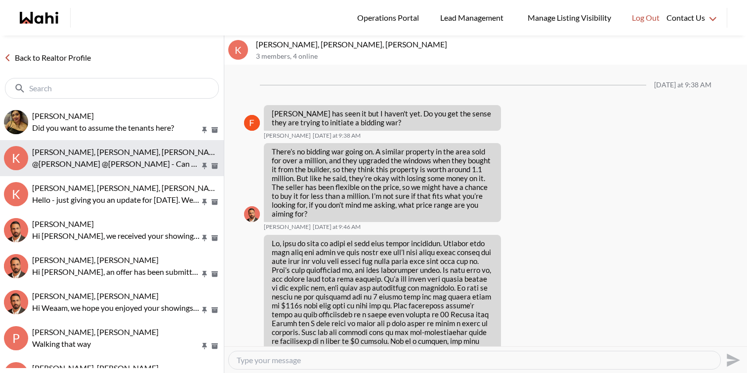
scroll to position [1266, 0]
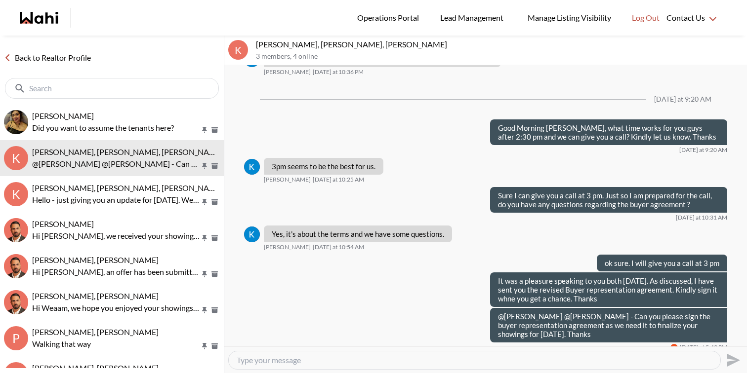
click at [350, 360] on textarea "Type your message" at bounding box center [475, 361] width 476 height 10
paste textarea "We will be sending a CoRep Document that you will need to sign prior to your ou…"
drag, startPoint x: 301, startPoint y: 359, endPoint x: 224, endPoint y: 350, distance: 77.5
click at [224, 350] on div "We will be sending a CoRep Document that you will need to sign prior to your ou…" at bounding box center [485, 360] width 523 height 27
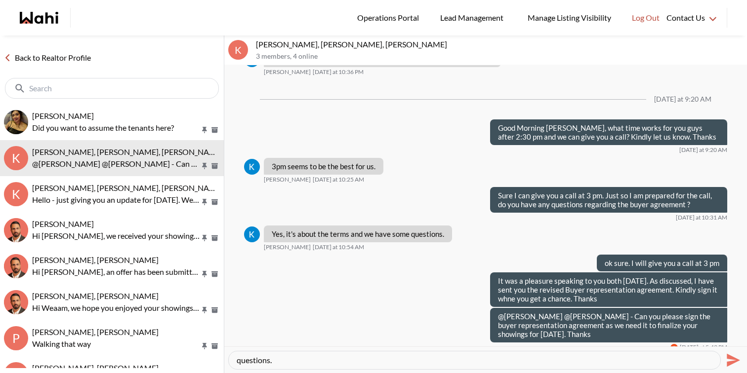
type textarea "I have sent you a CoRep Document that you will need to sign prior to your outin…"
click at [733, 358] on icon "Send" at bounding box center [733, 360] width 13 height 13
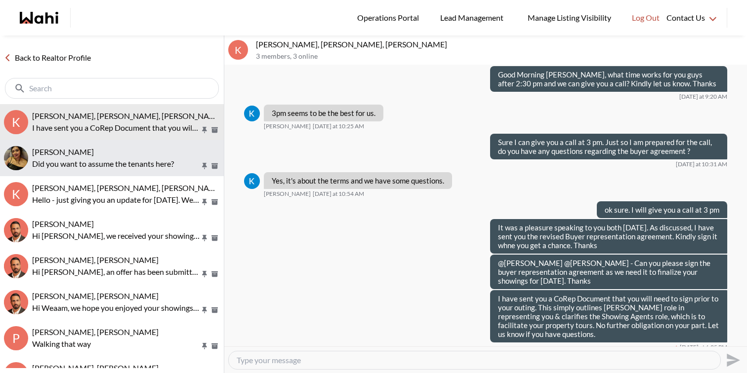
click at [149, 150] on div "[PERSON_NAME]" at bounding box center [126, 152] width 188 height 10
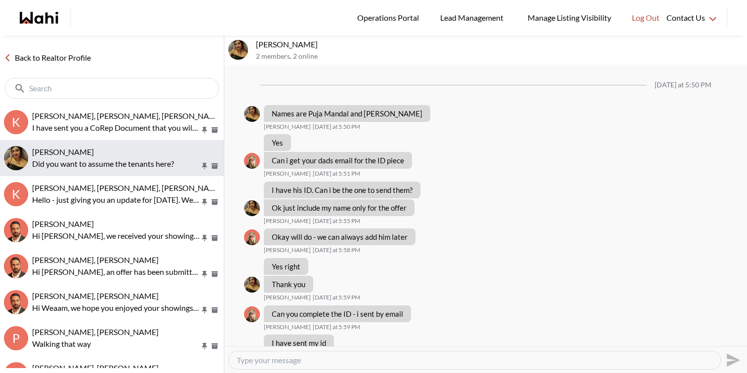
scroll to position [421, 0]
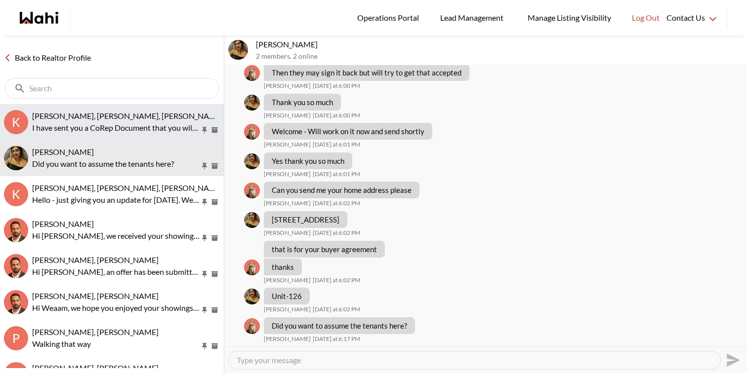
click at [148, 121] on div "[PERSON_NAME], [PERSON_NAME], [PERSON_NAME] I have sent you a CoRep Document th…" at bounding box center [126, 122] width 188 height 23
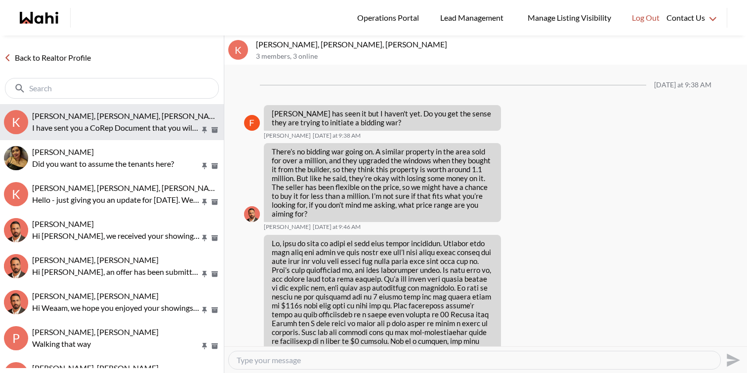
scroll to position [1319, 0]
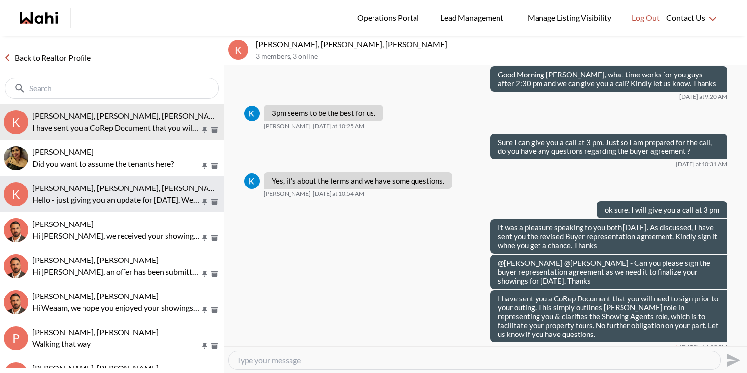
click at [129, 190] on span "[PERSON_NAME], [PERSON_NAME], [PERSON_NAME]" at bounding box center [127, 187] width 191 height 9
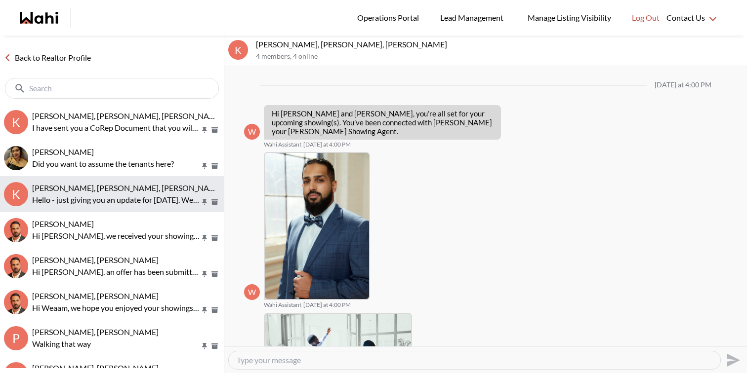
scroll to position [697, 0]
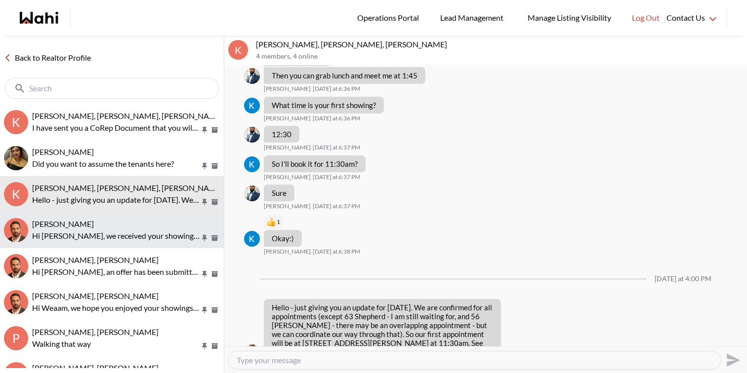
click at [121, 216] on button "[PERSON_NAME] Hi [PERSON_NAME], we received your showing requests - exciting 🎉 …" at bounding box center [112, 230] width 224 height 36
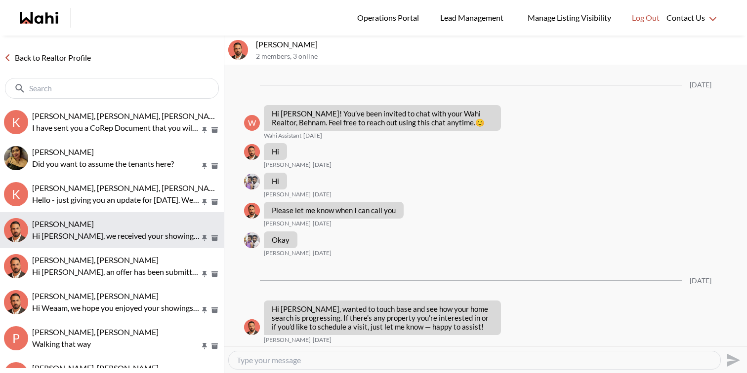
scroll to position [733, 0]
